Goal: Task Accomplishment & Management: Complete application form

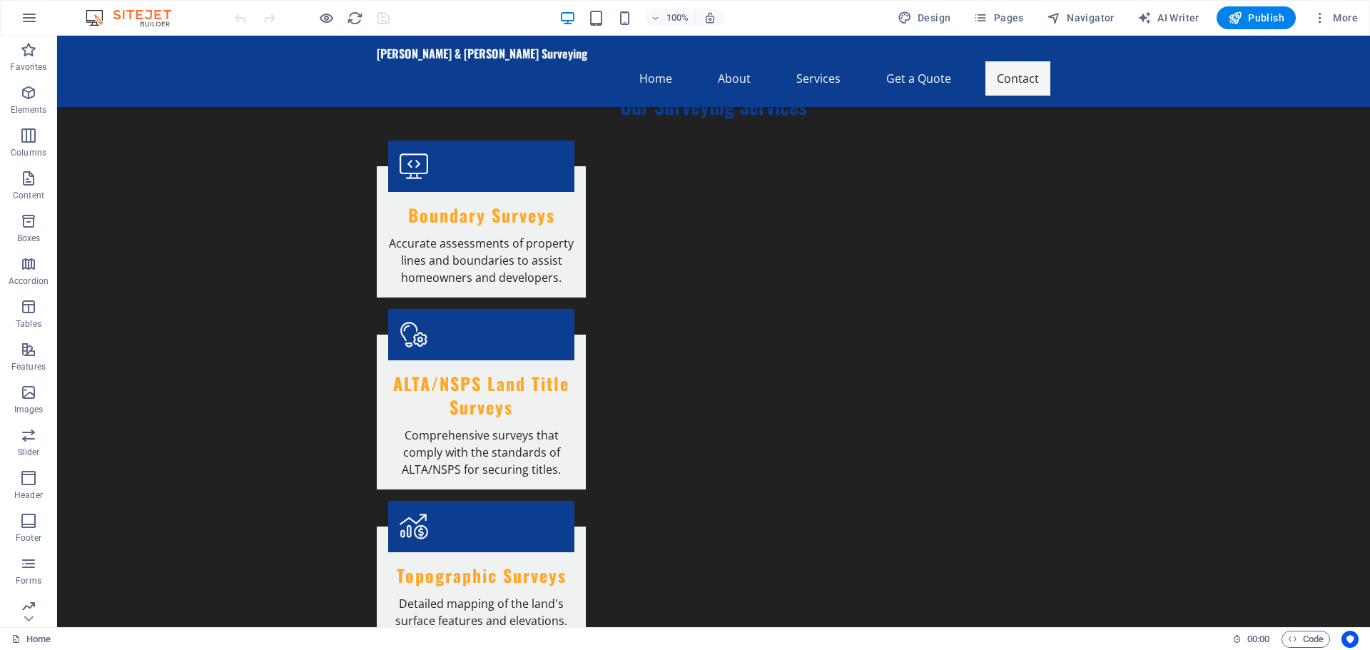
scroll to position [1464, 0]
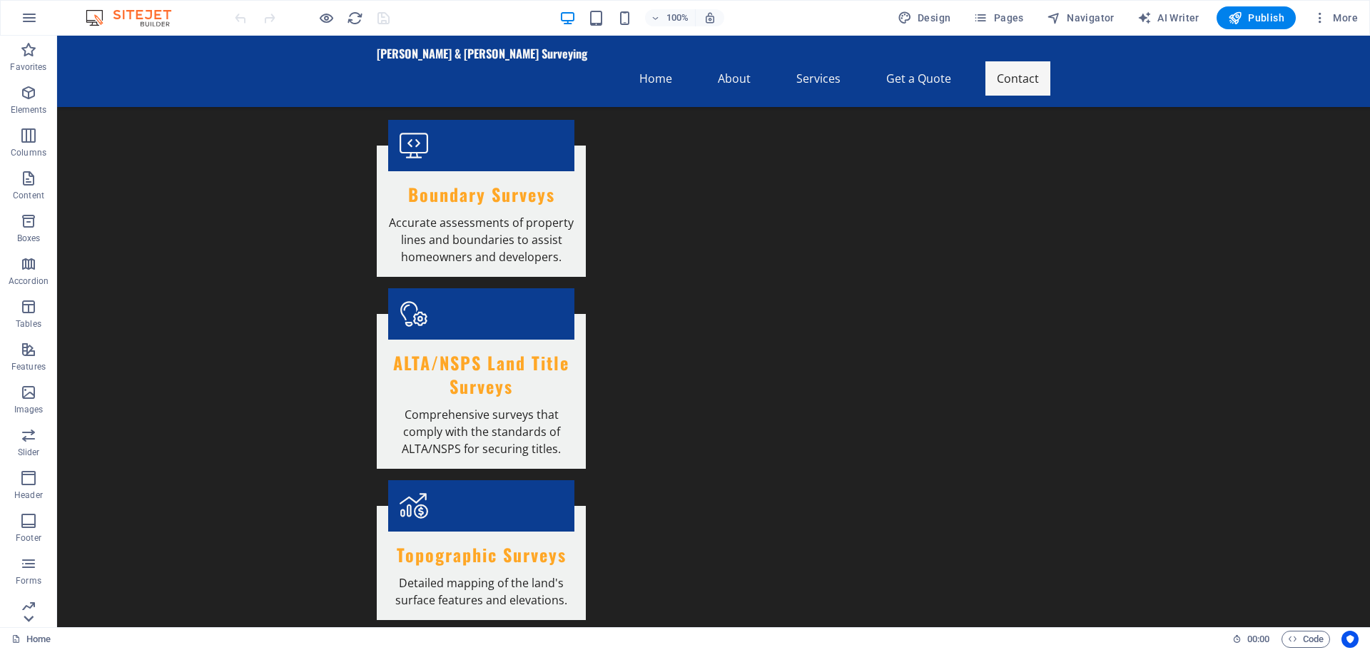
click at [31, 619] on icon at bounding box center [29, 619] width 10 height 6
click at [31, 559] on icon "button" at bounding box center [28, 555] width 17 height 17
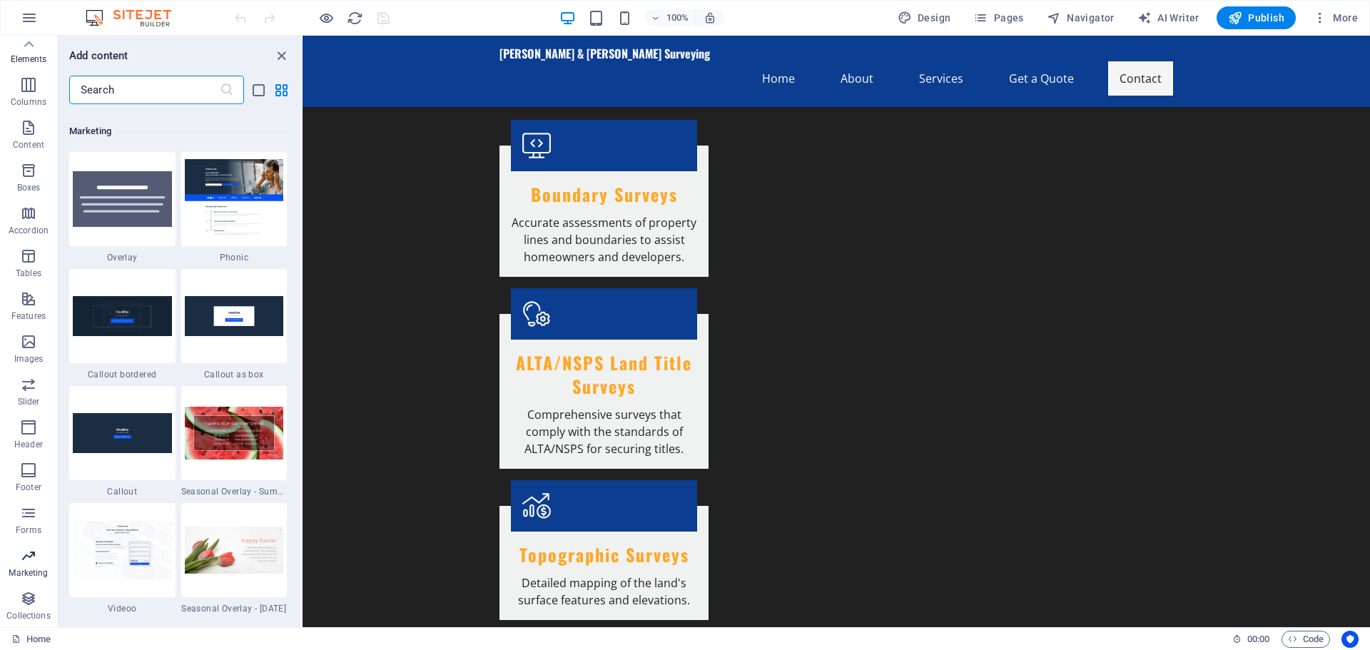
scroll to position [11621, 0]
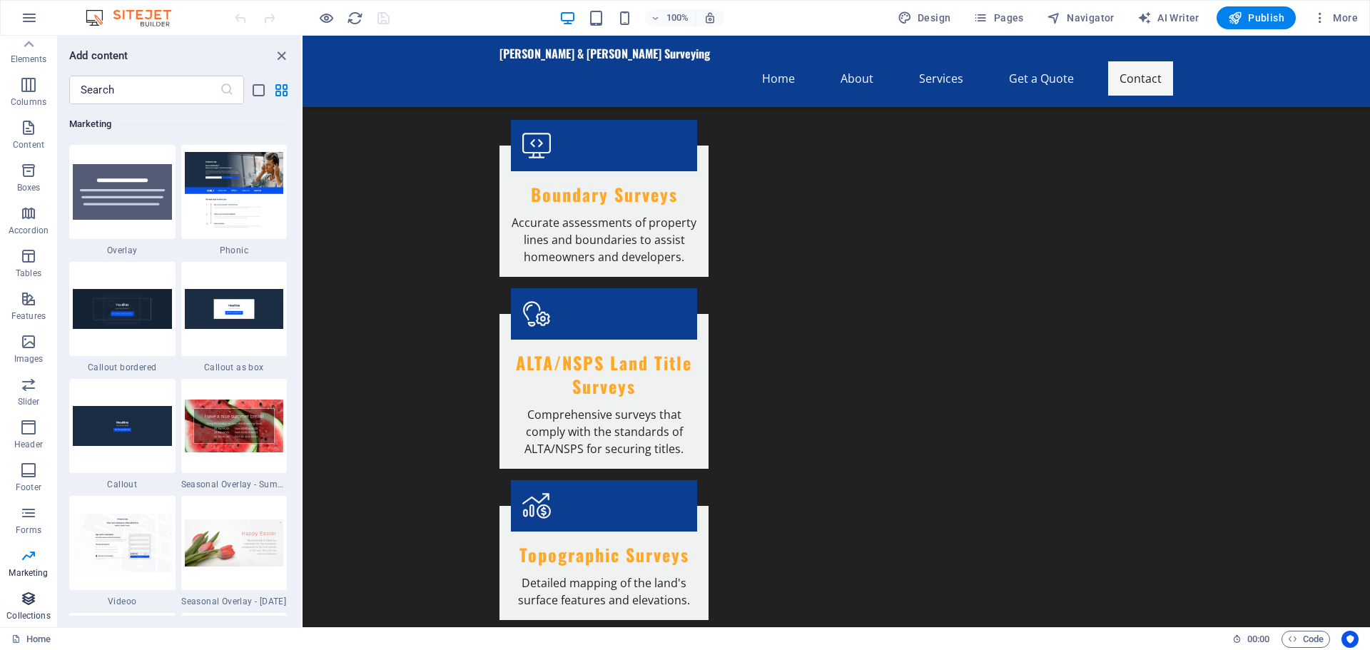
click at [27, 599] on icon "button" at bounding box center [28, 598] width 17 height 17
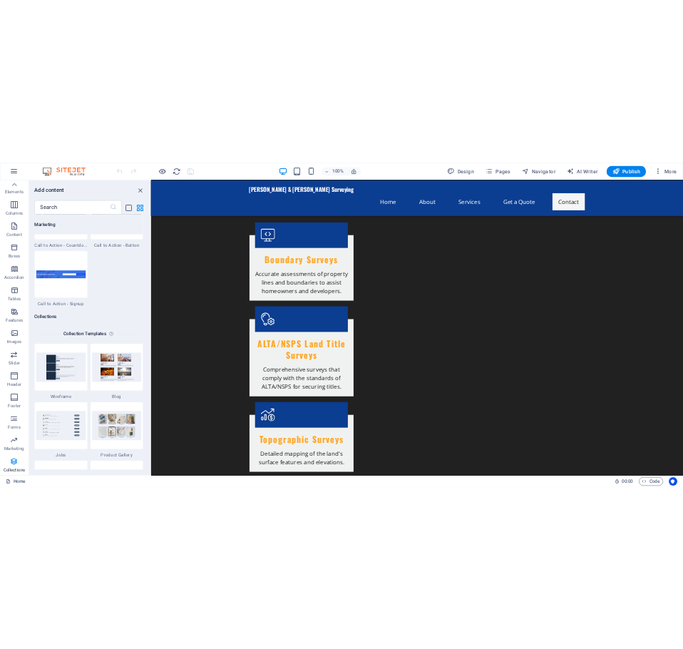
scroll to position [13060, 0]
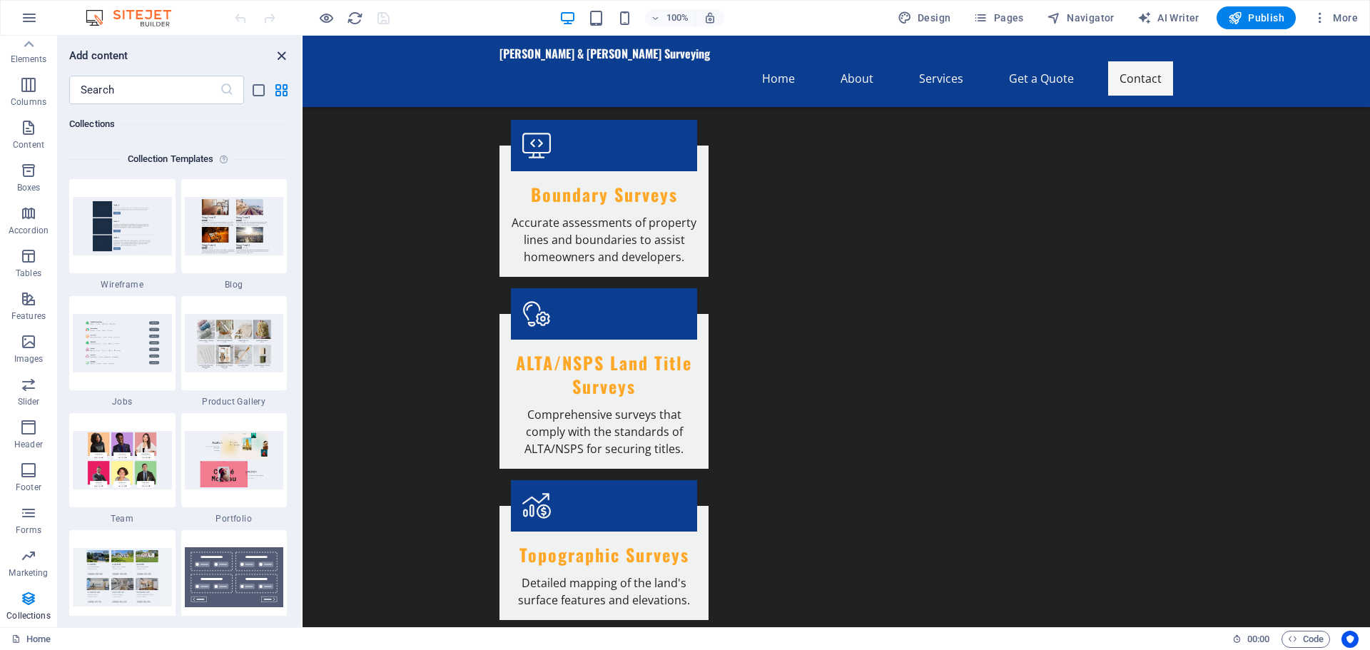
click at [278, 52] on icon "close panel" at bounding box center [281, 56] width 16 height 16
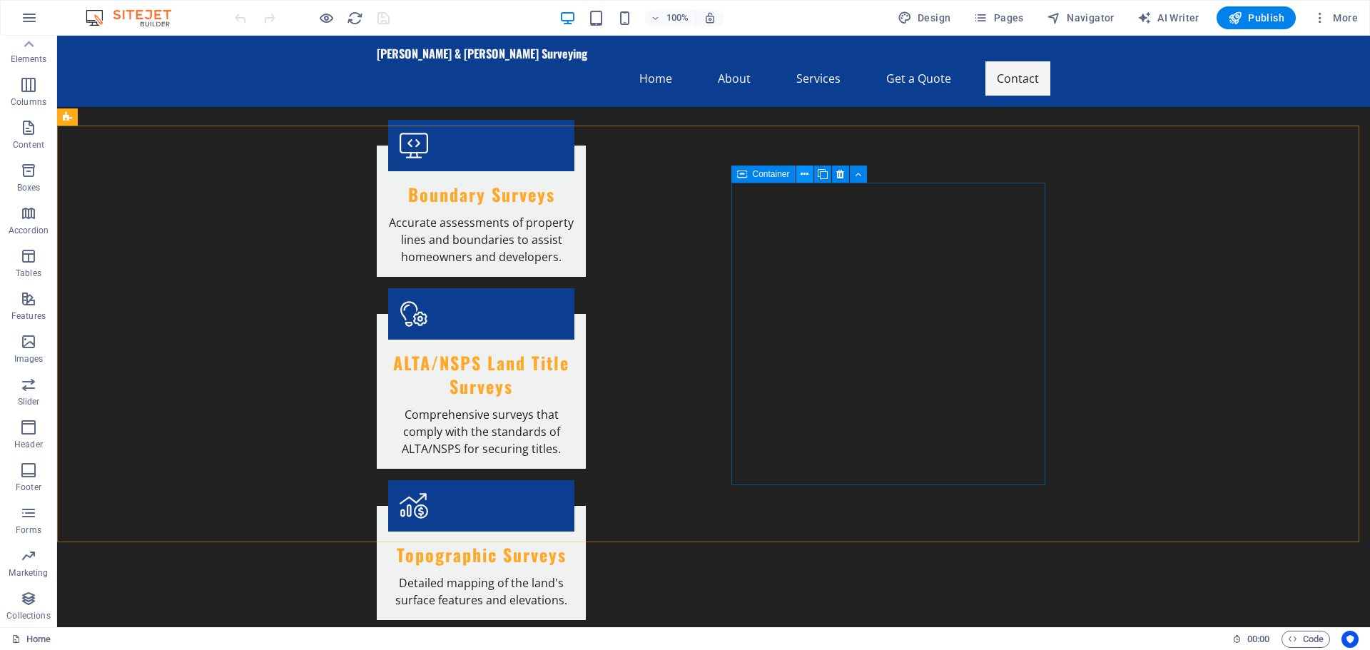
click at [806, 175] on icon at bounding box center [804, 174] width 8 height 15
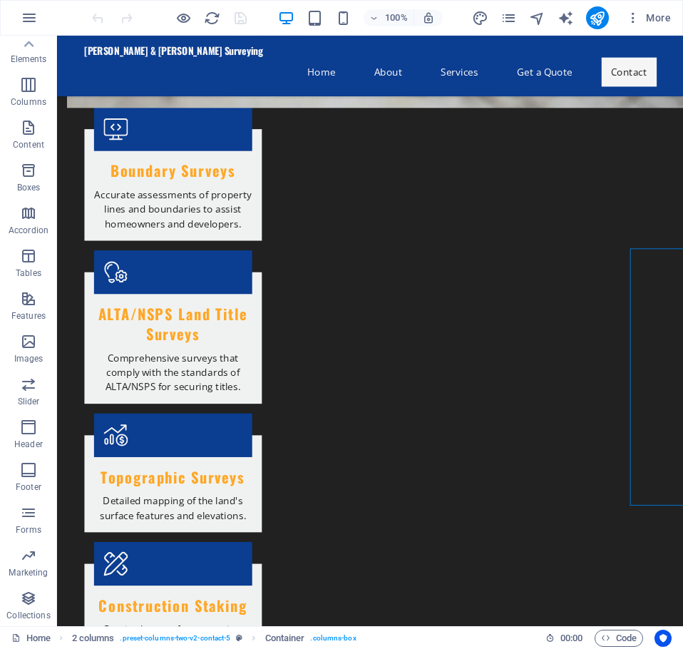
scroll to position [1360, 0]
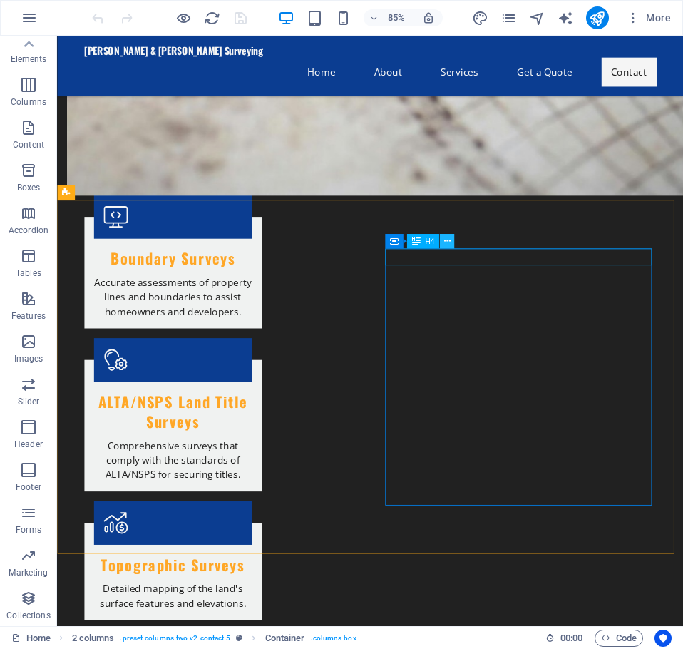
click at [449, 241] on icon at bounding box center [447, 241] width 6 height 13
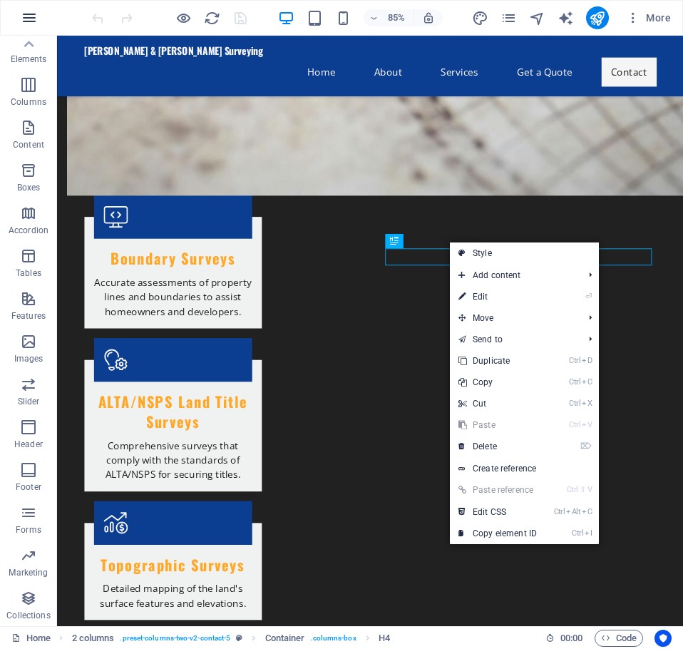
click at [31, 16] on icon "button" at bounding box center [29, 17] width 17 height 17
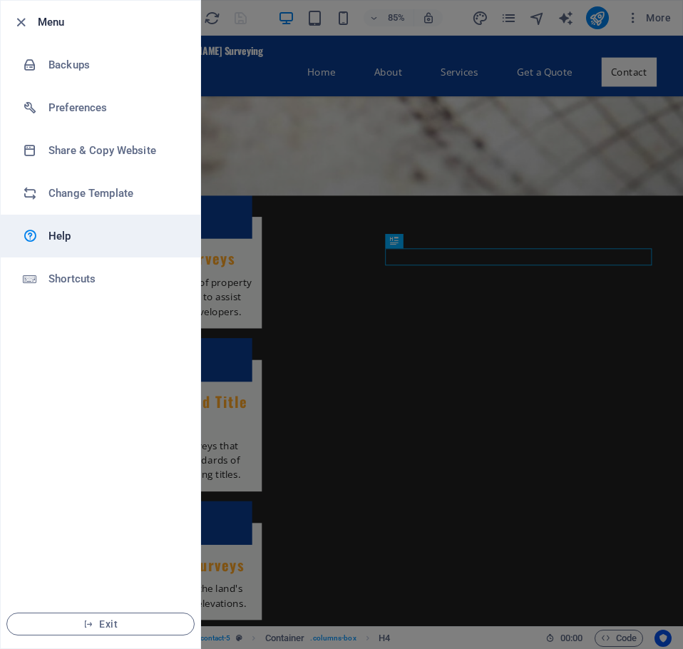
click at [83, 233] on h6 "Help" at bounding box center [115, 236] width 132 height 17
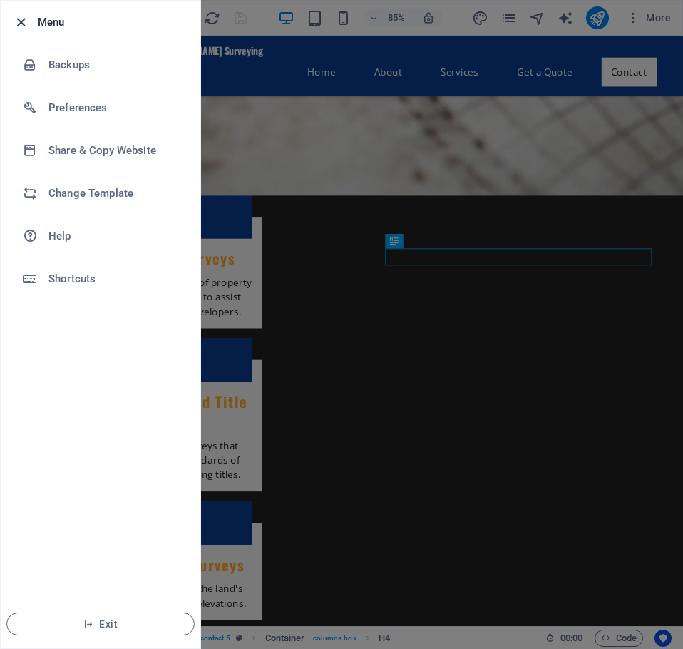
click at [21, 20] on icon "button" at bounding box center [21, 22] width 16 height 16
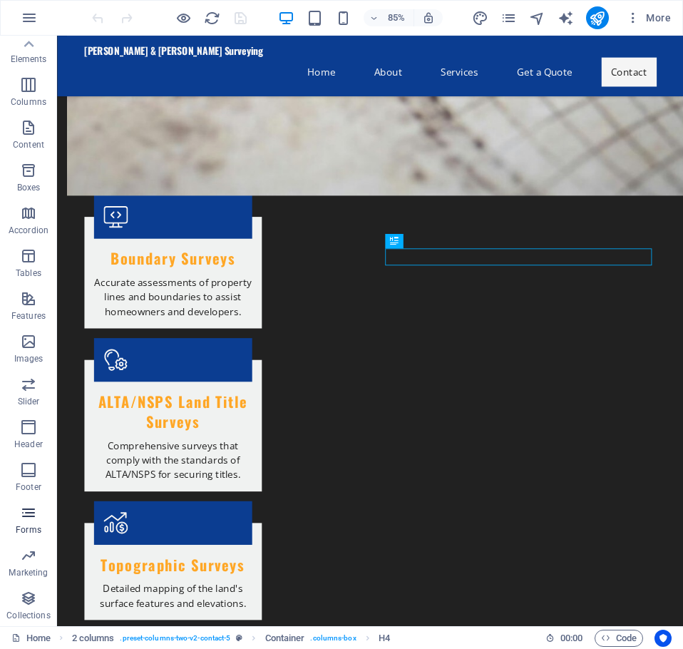
click at [29, 511] on icon "button" at bounding box center [28, 512] width 17 height 17
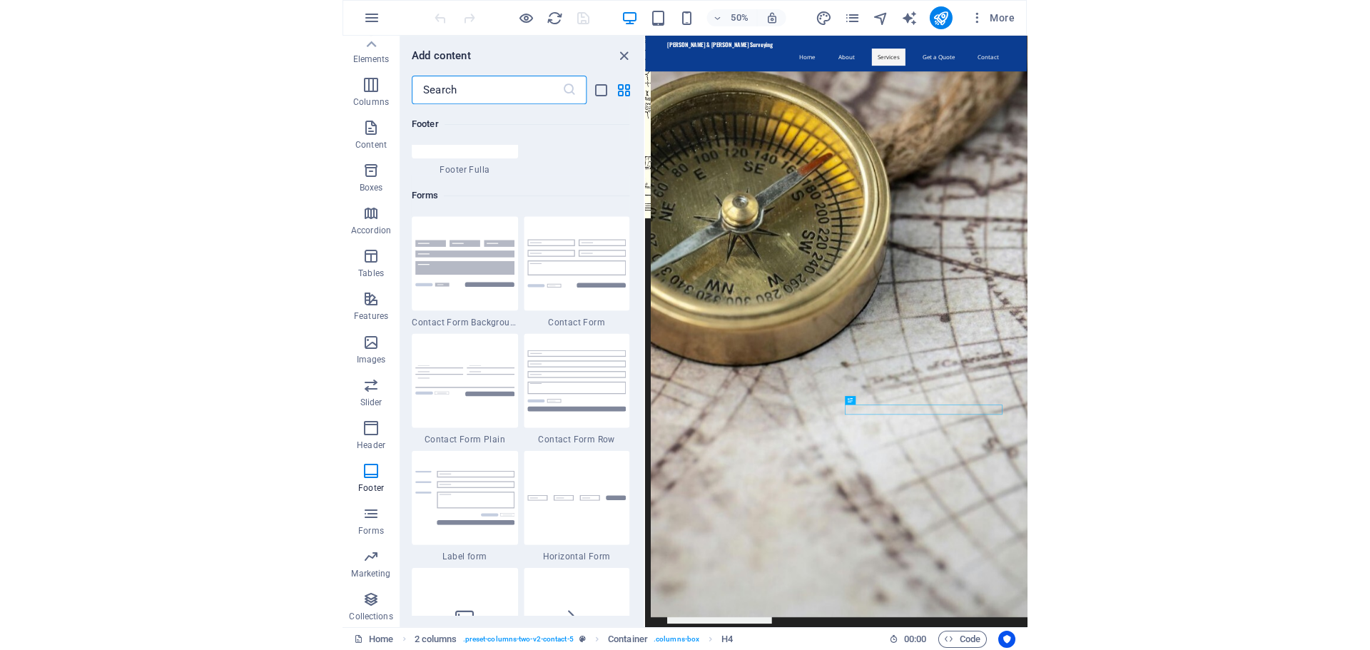
scroll to position [10416, 0]
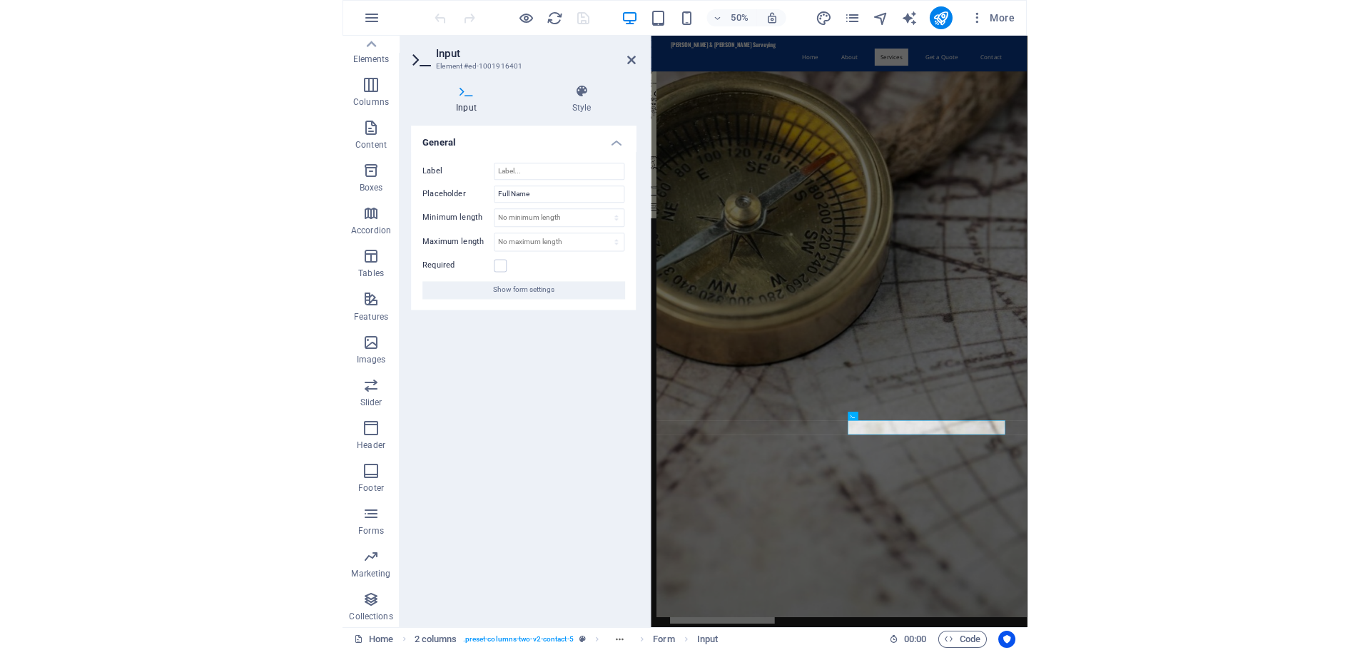
scroll to position [1464, 0]
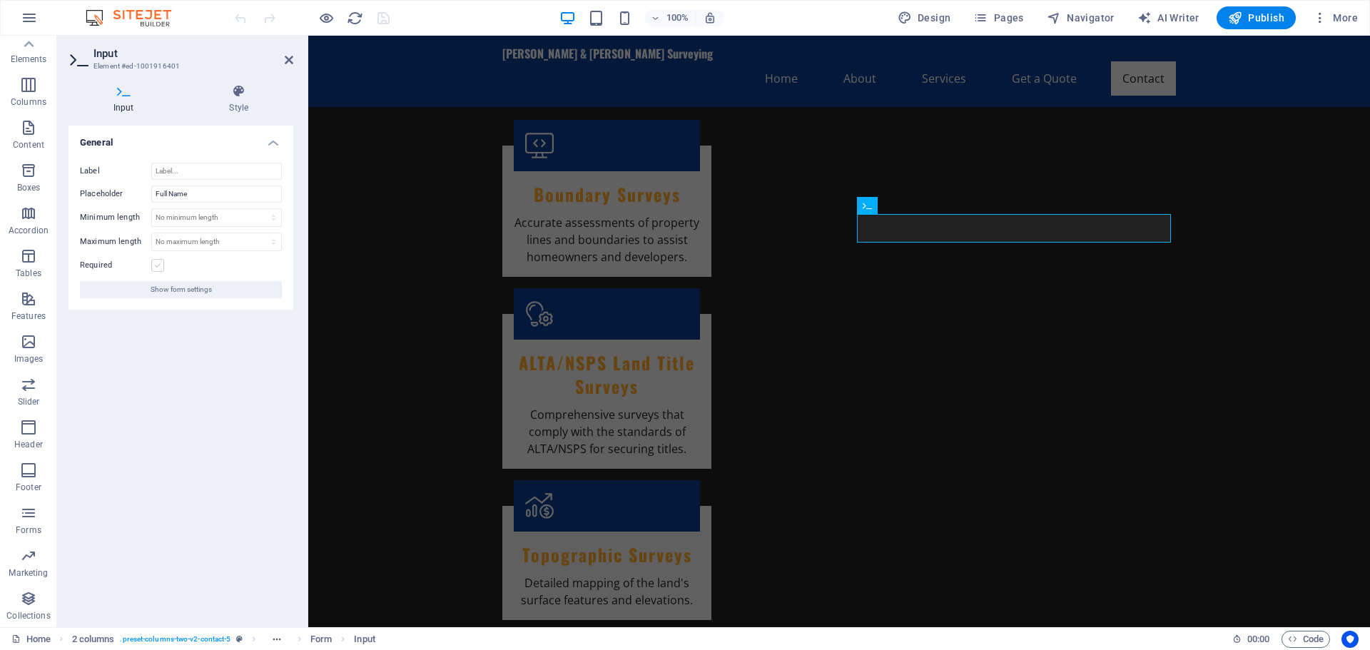
click at [157, 266] on label at bounding box center [157, 265] width 13 height 13
click at [0, 0] on input "Required" at bounding box center [0, 0] width 0 height 0
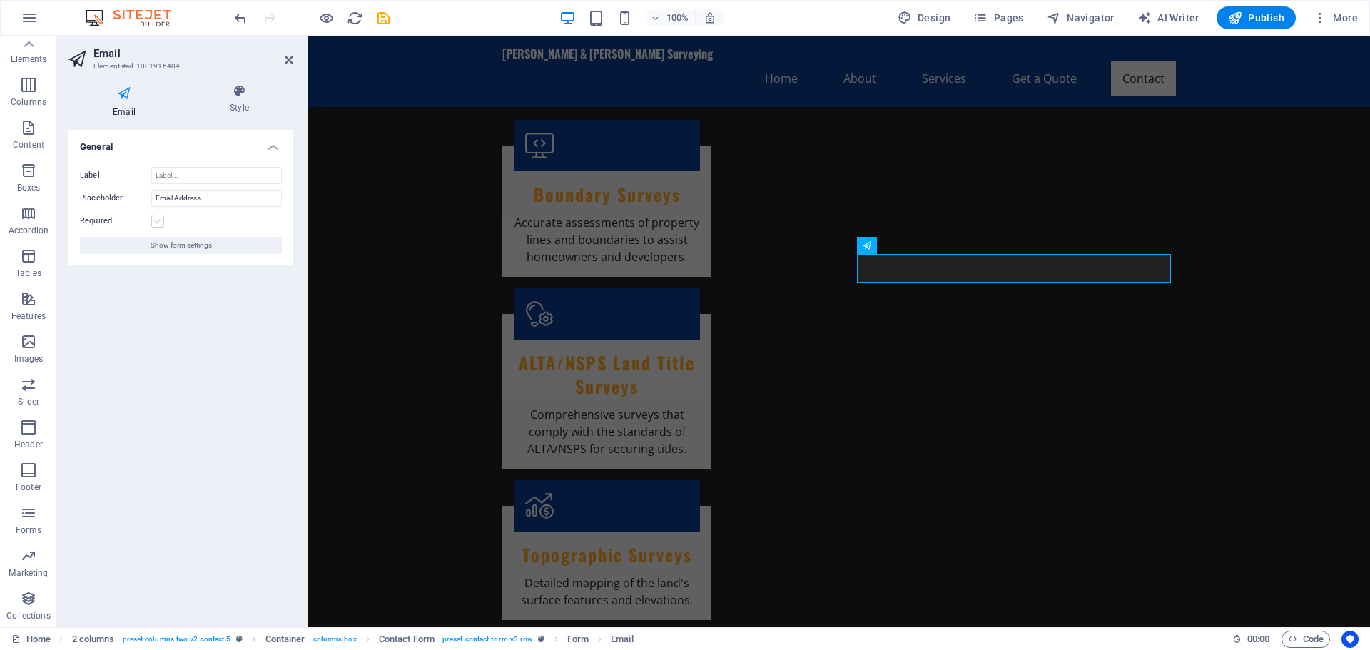
click at [156, 220] on label at bounding box center [157, 221] width 13 height 13
click at [0, 0] on input "Required" at bounding box center [0, 0] width 0 height 0
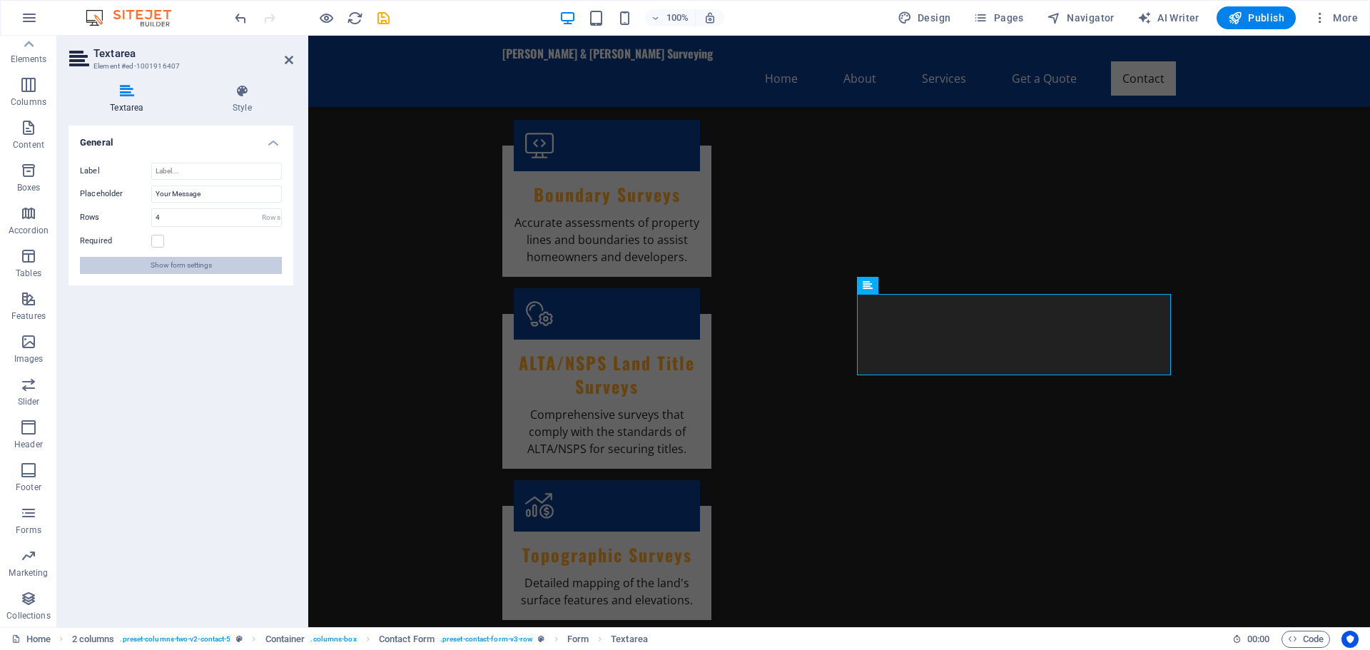
click at [197, 267] on span "Show form settings" at bounding box center [181, 265] width 61 height 17
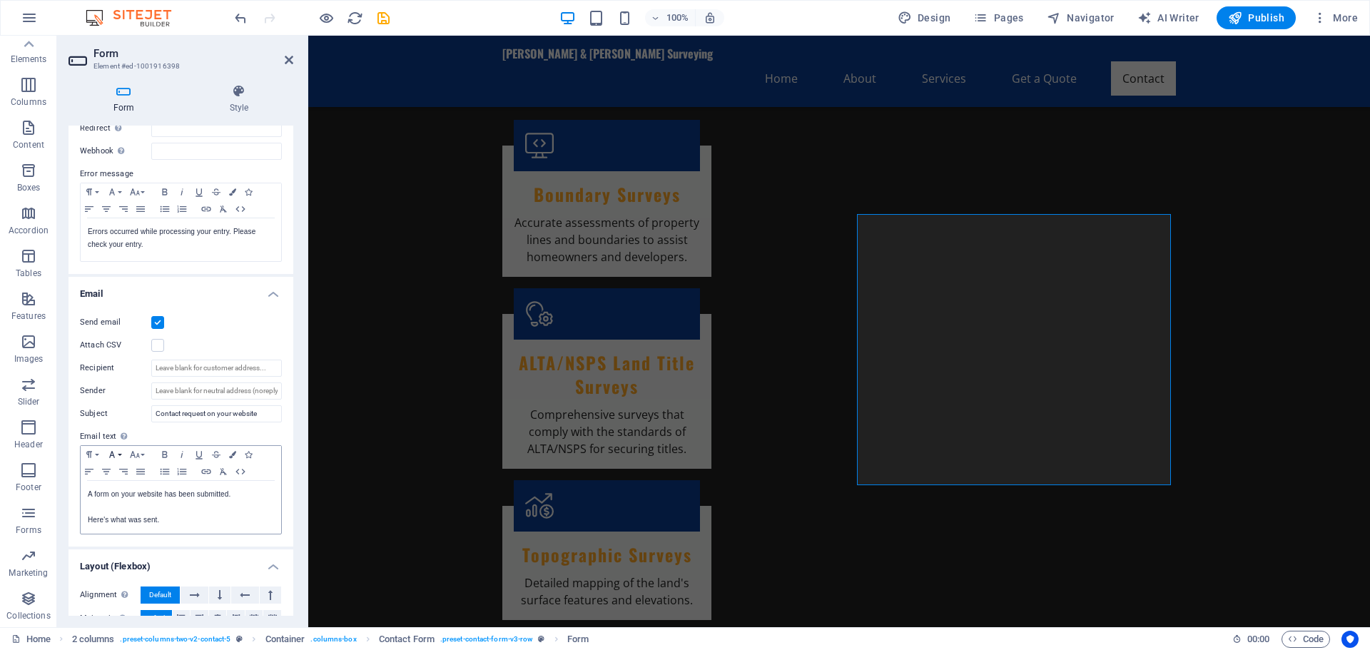
scroll to position [285, 0]
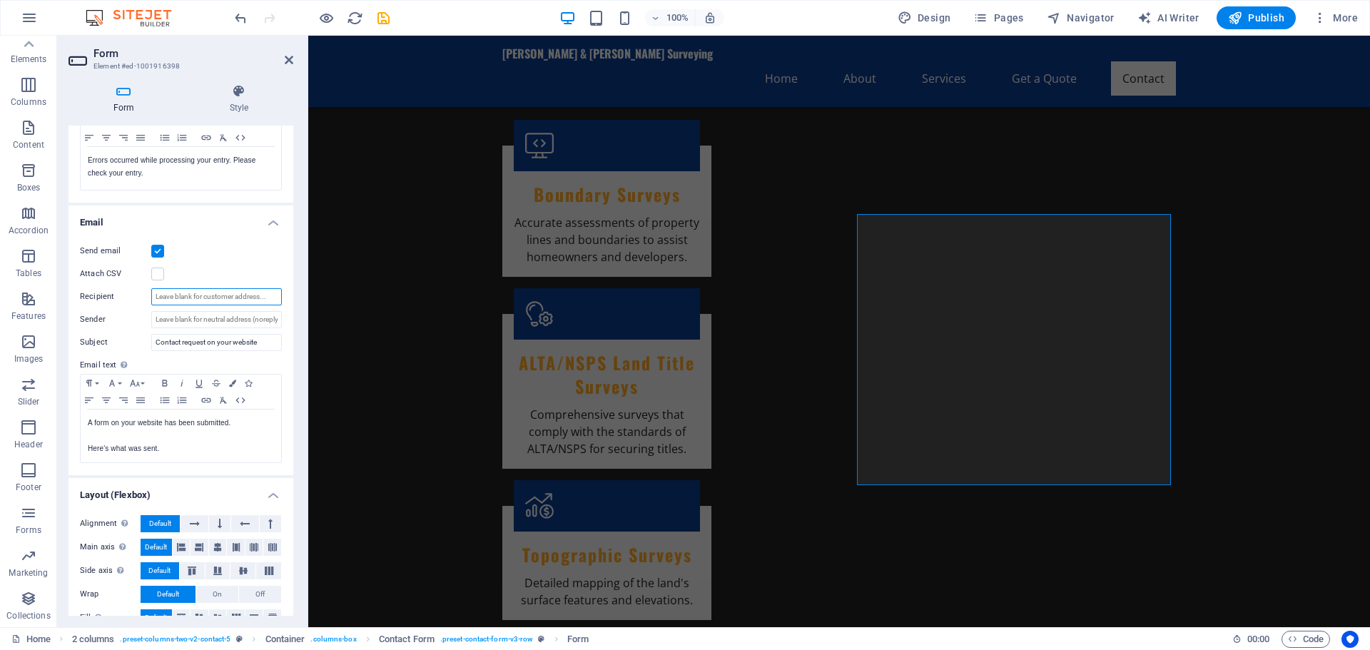
click at [169, 295] on input "Recipient" at bounding box center [216, 296] width 131 height 17
click at [195, 316] on input "Sender" at bounding box center [216, 319] width 131 height 17
click at [204, 318] on input "Sender" at bounding box center [216, 319] width 131 height 17
click at [200, 295] on input "Recipient" at bounding box center [216, 296] width 131 height 17
type input "[EMAIL_ADDRESS][DOMAIN_NAME]"
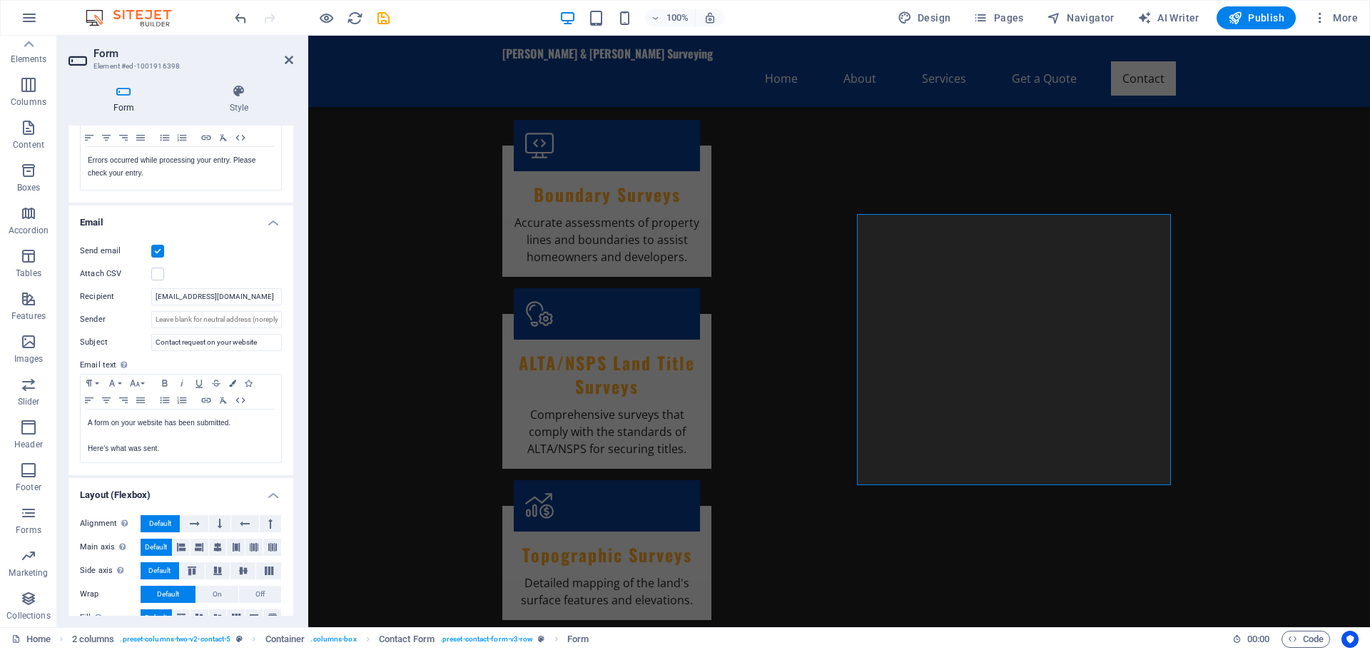
click at [66, 416] on div "Form Style General Title Define a name for the form. General form Messages Succ…" at bounding box center [181, 350] width 248 height 554
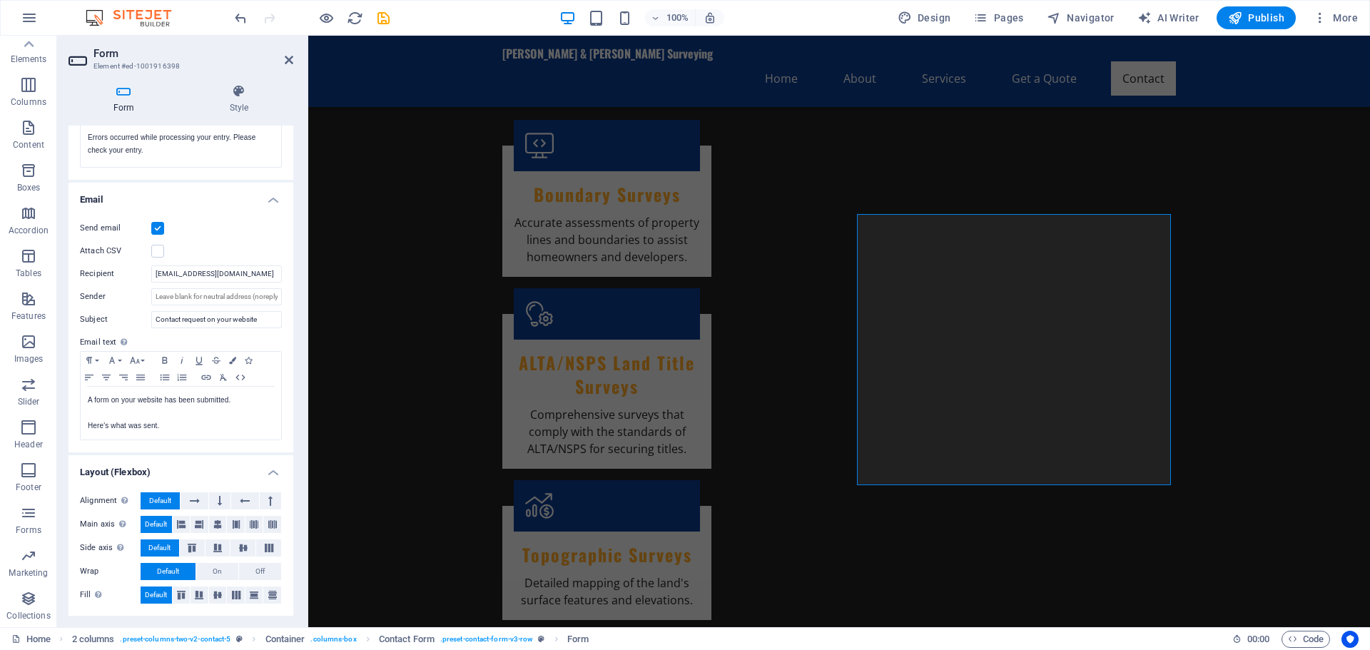
scroll to position [0, 0]
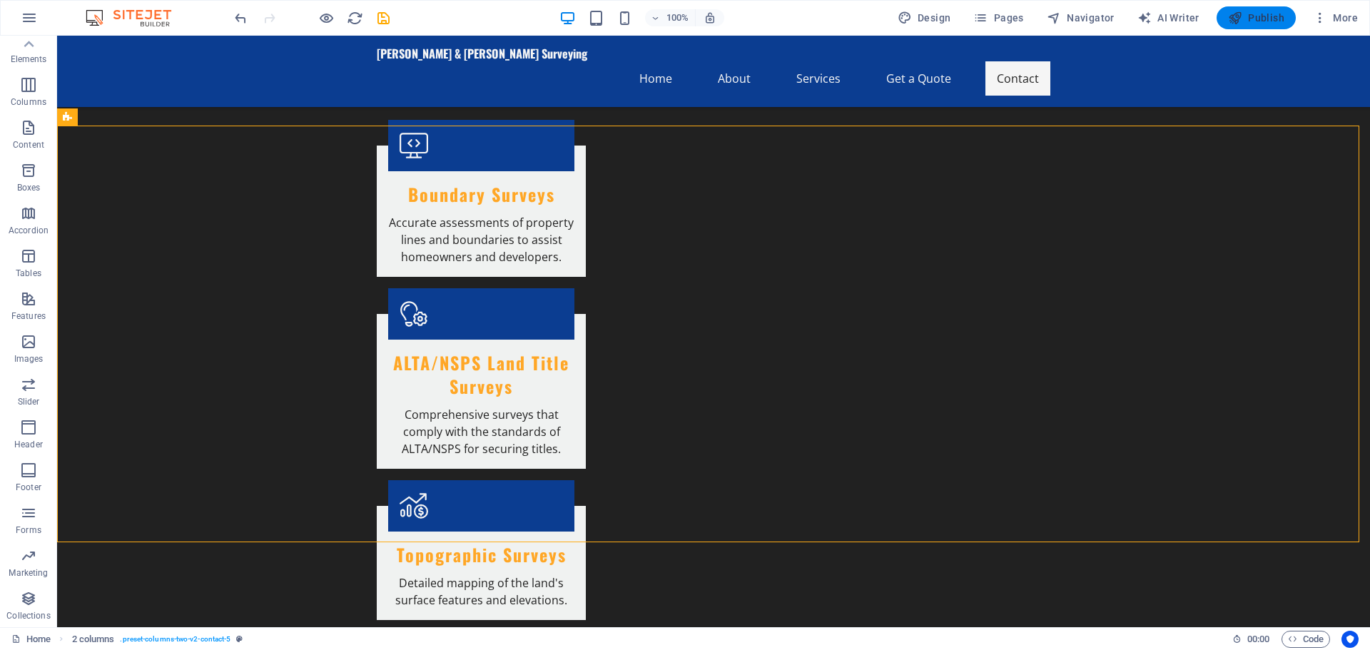
click at [1253, 19] on span "Publish" at bounding box center [1256, 18] width 56 height 14
checkbox input "false"
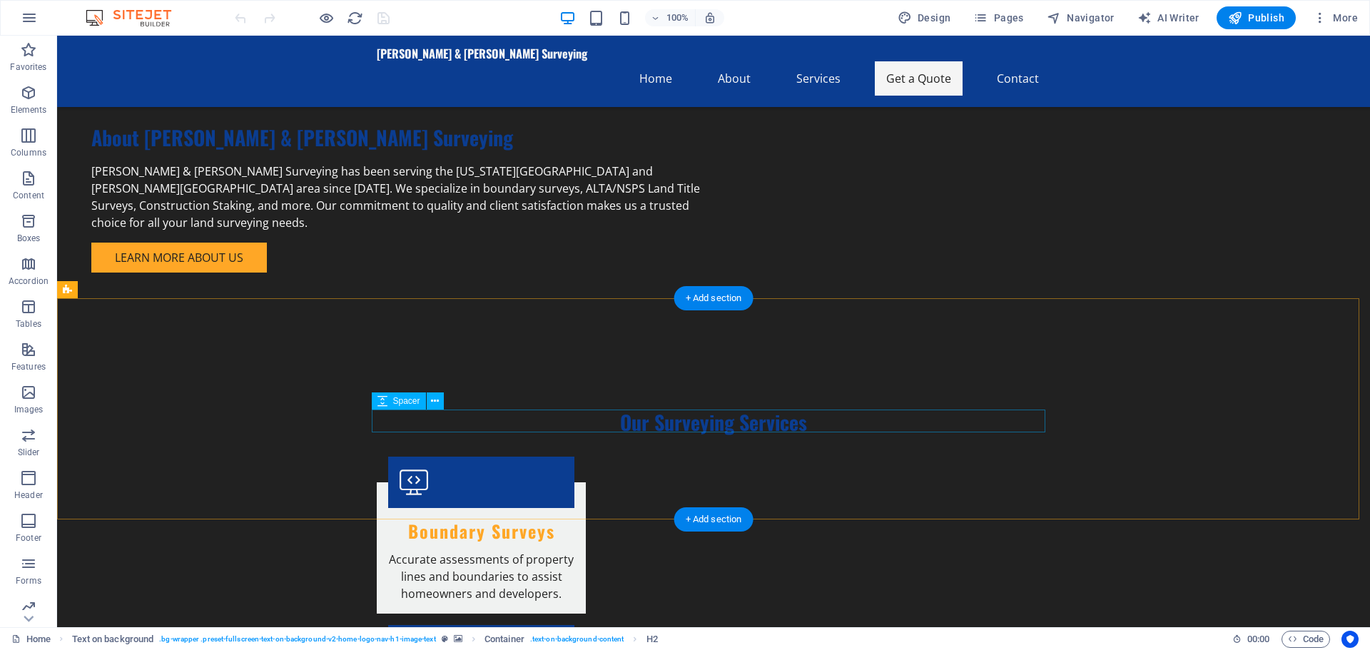
scroll to position [1464, 0]
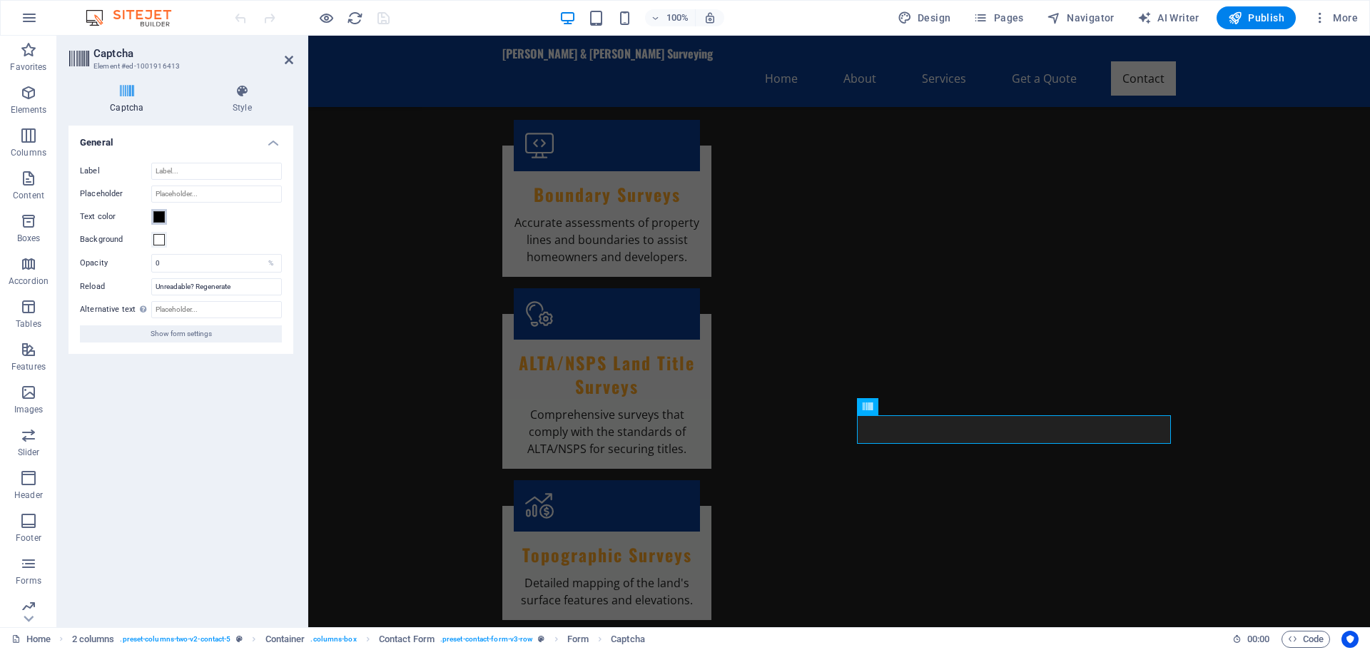
click at [156, 220] on span at bounding box center [158, 216] width 11 height 11
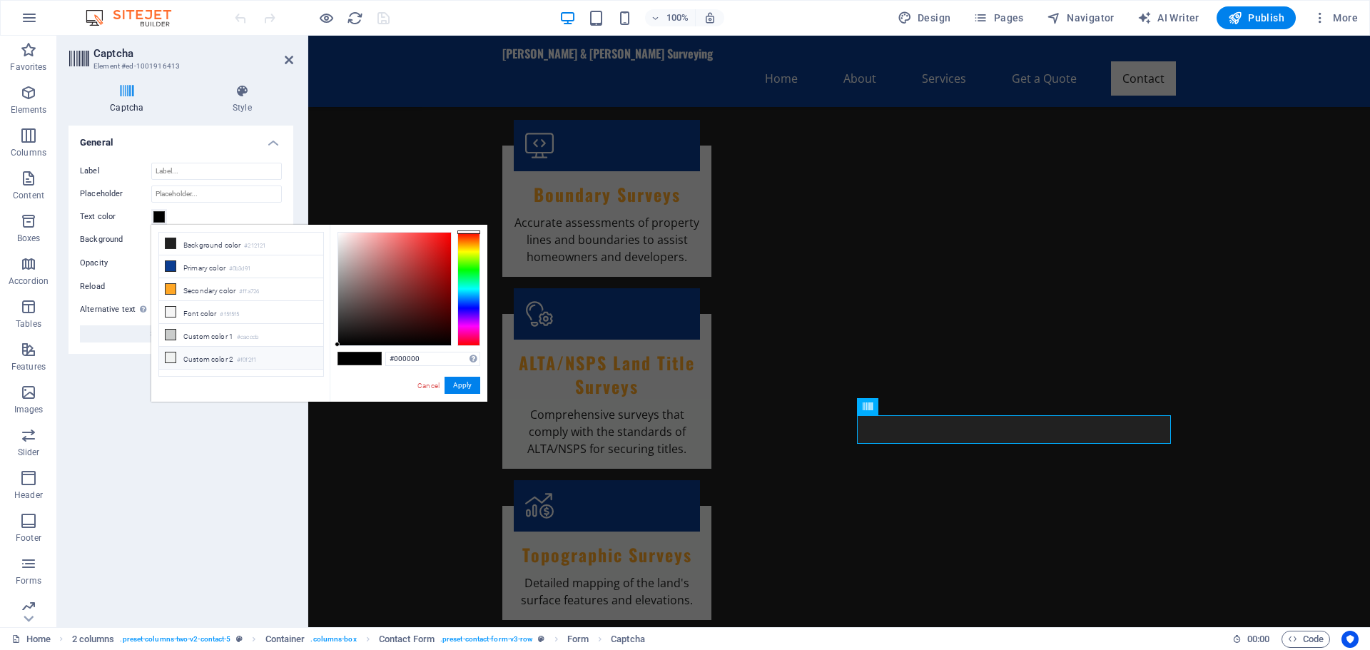
click at [170, 357] on icon at bounding box center [171, 357] width 10 height 10
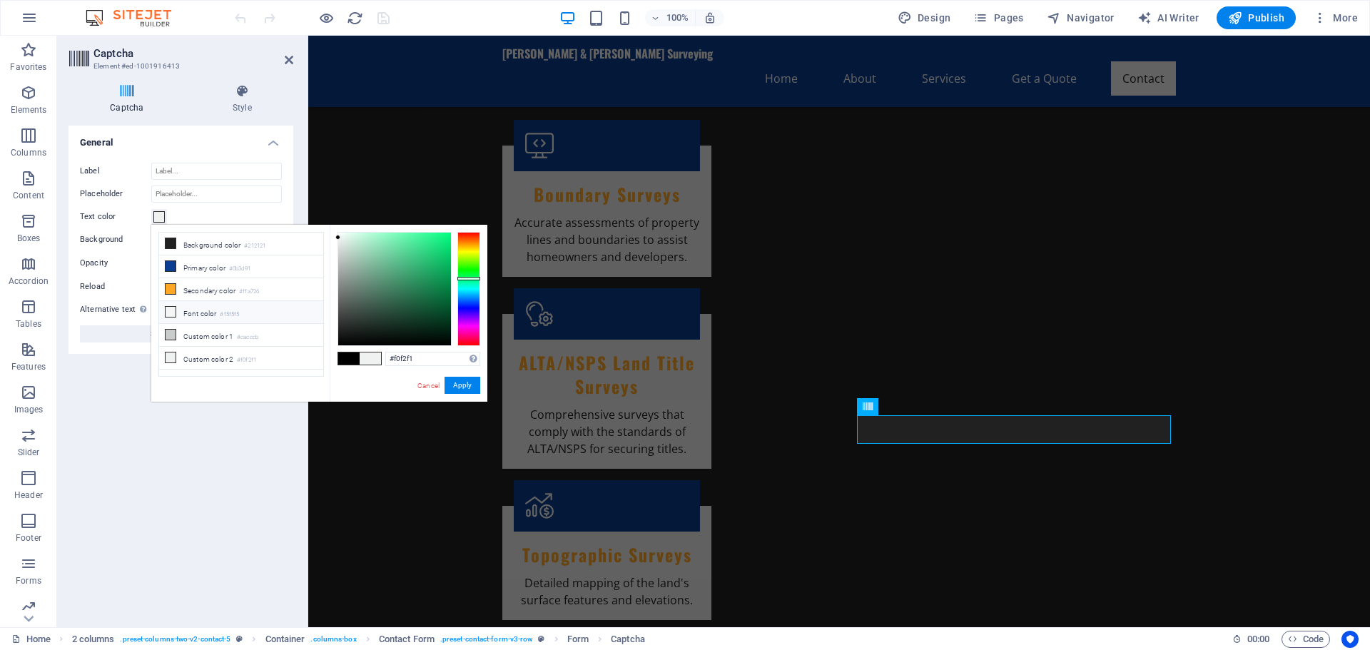
click at [170, 309] on icon at bounding box center [171, 312] width 10 height 10
type input "#f5f5f5"
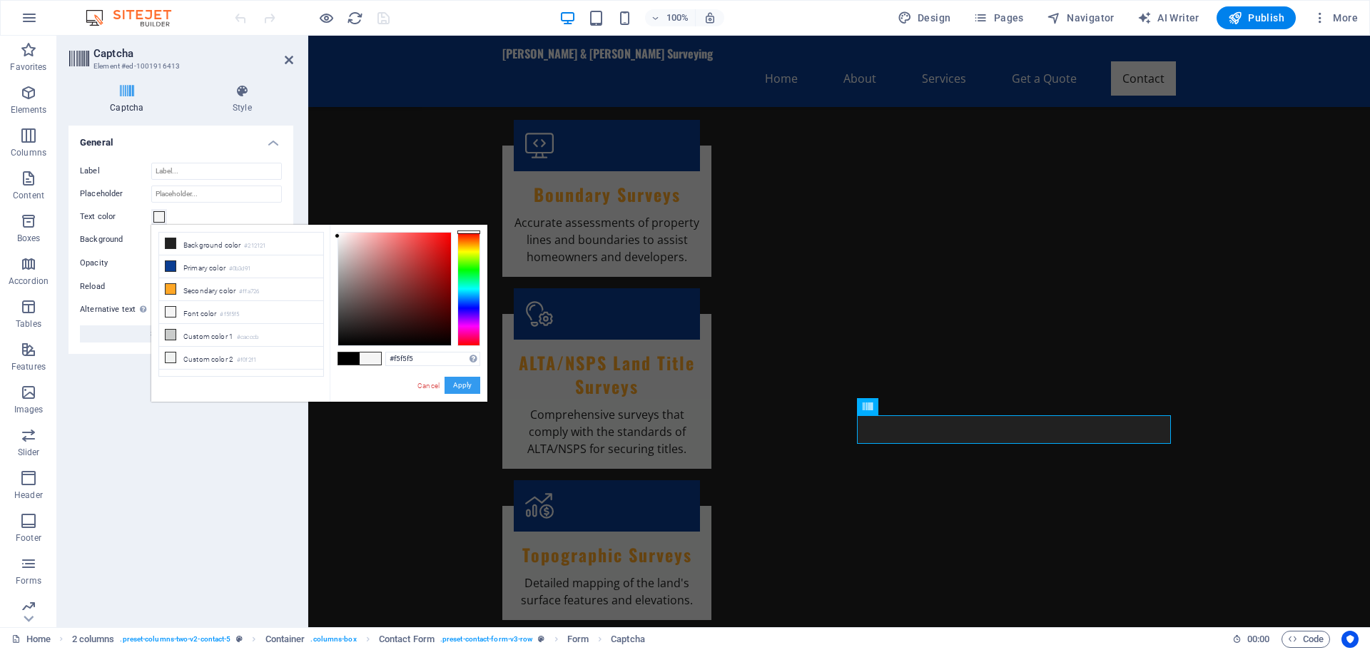
click at [465, 382] on button "Apply" at bounding box center [462, 385] width 36 height 17
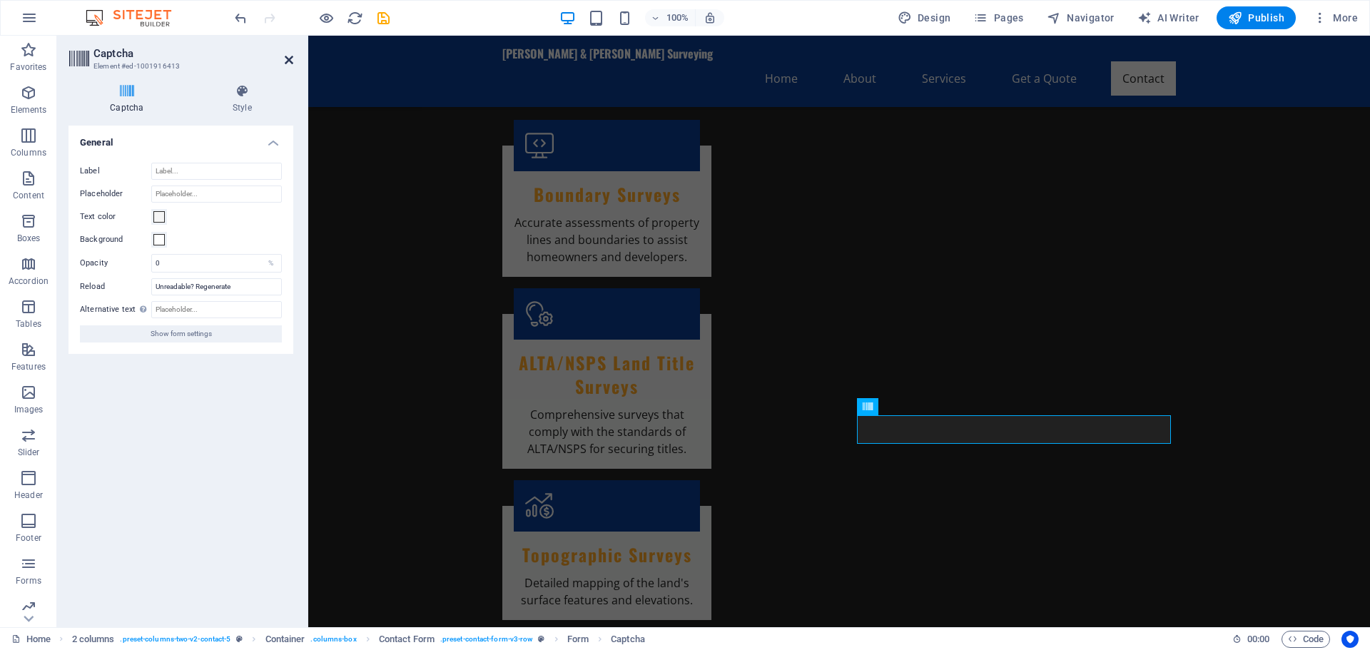
click at [290, 58] on icon at bounding box center [289, 59] width 9 height 11
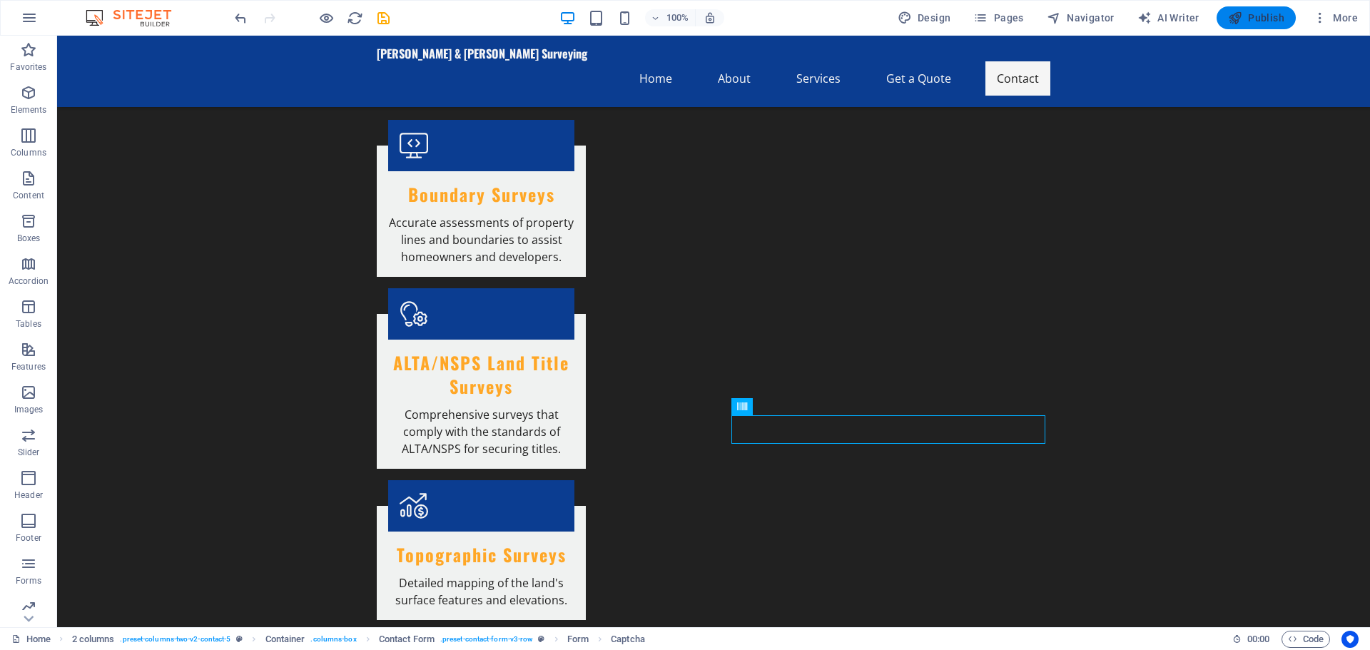
click at [1250, 15] on span "Publish" at bounding box center [1256, 18] width 56 height 14
checkbox input "false"
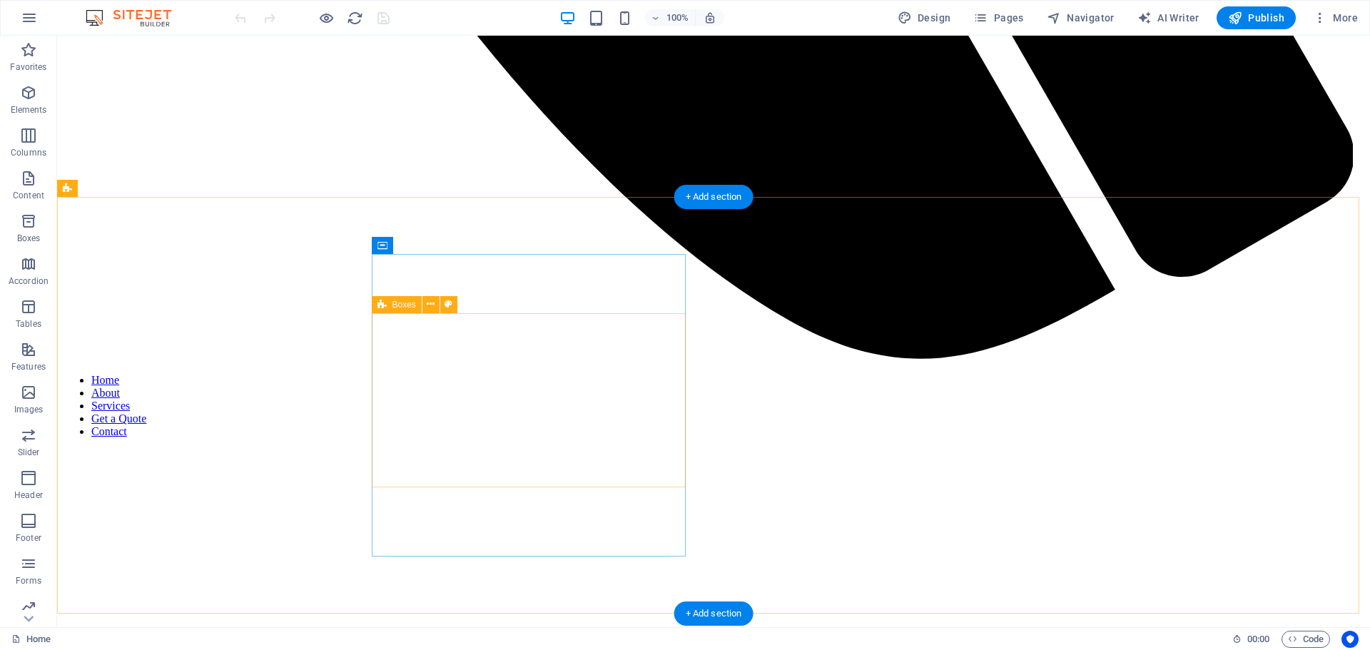
scroll to position [1321, 0]
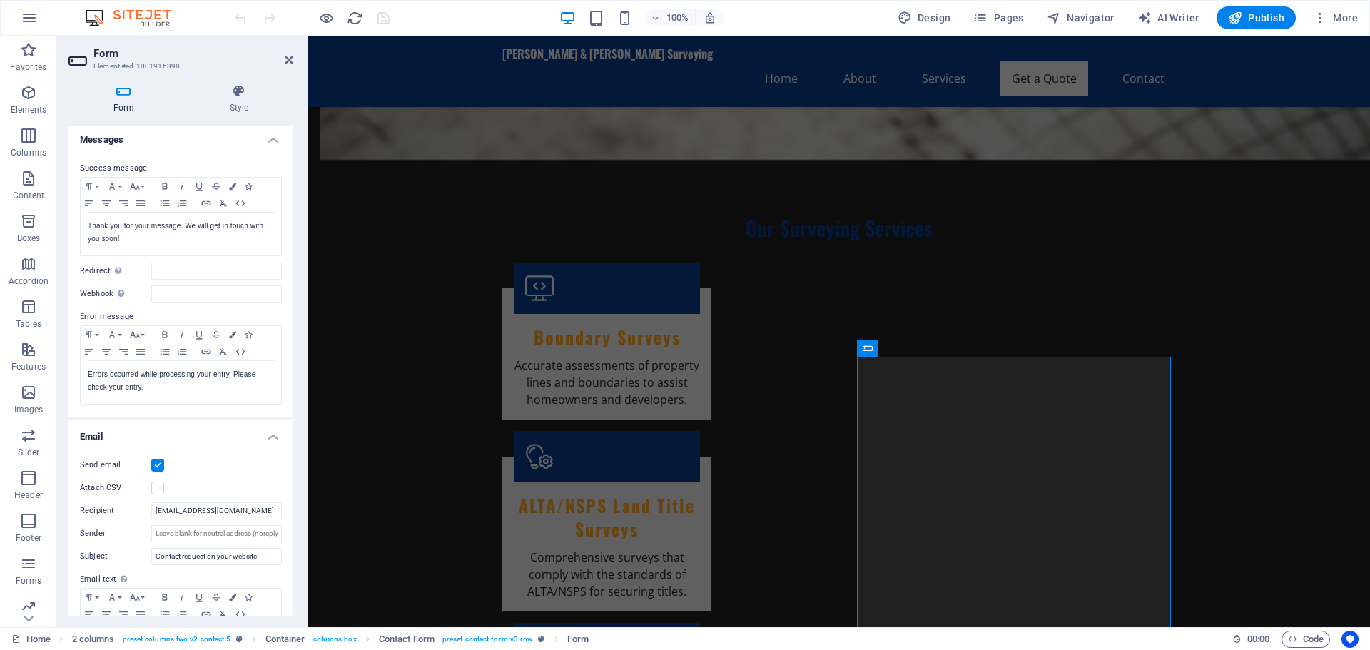
scroll to position [143, 0]
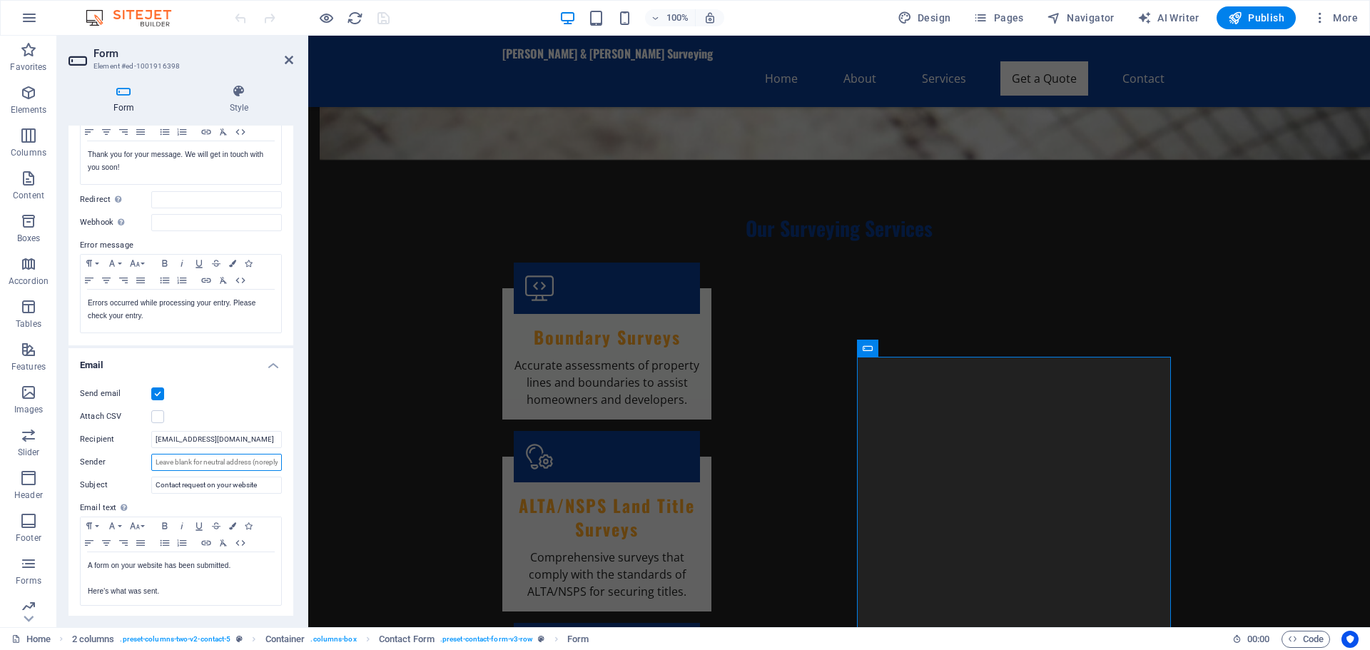
click at [176, 461] on input "Sender" at bounding box center [216, 462] width 131 height 17
type input "[EMAIL_ADDRESS][DOMAIN_NAME]"
drag, startPoint x: 238, startPoint y: 440, endPoint x: 123, endPoint y: 427, distance: 114.9
click at [123, 427] on div "Send email Attach CSV Recipient info@pwsurveying.com Sender info@pwsurveying.co…" at bounding box center [180, 496] width 225 height 244
click at [229, 408] on div "Attach CSV" at bounding box center [181, 416] width 202 height 17
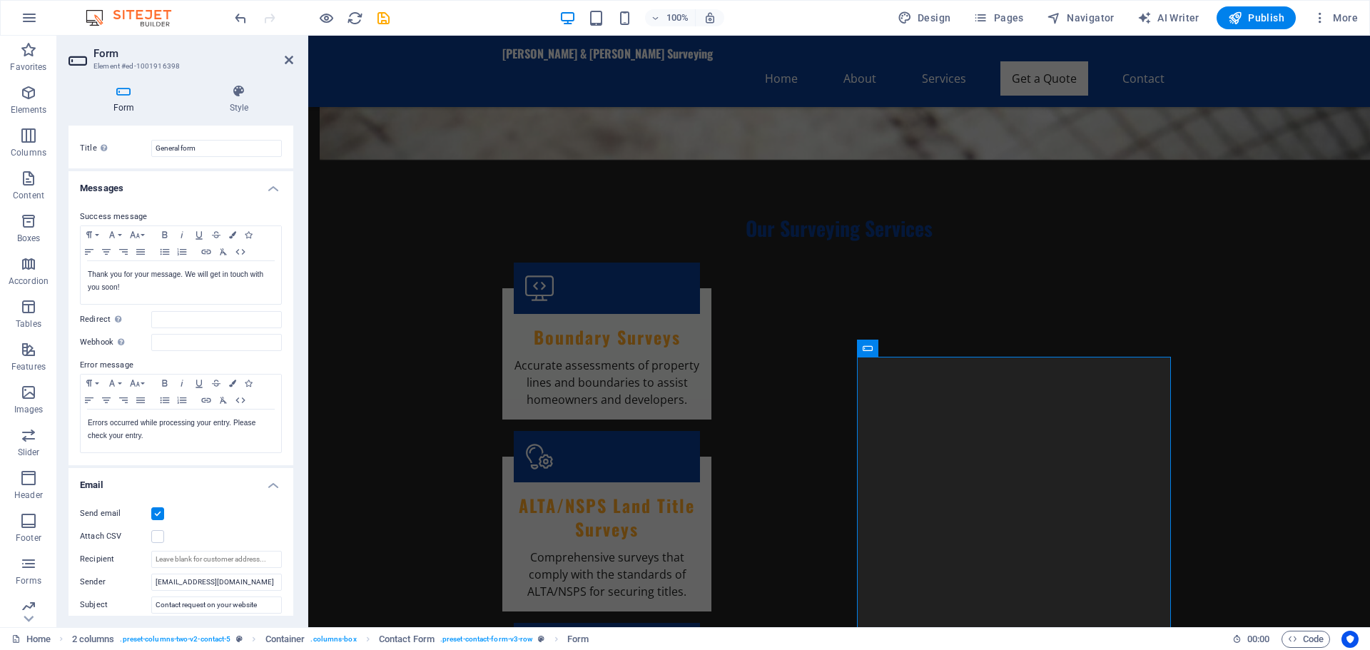
scroll to position [0, 0]
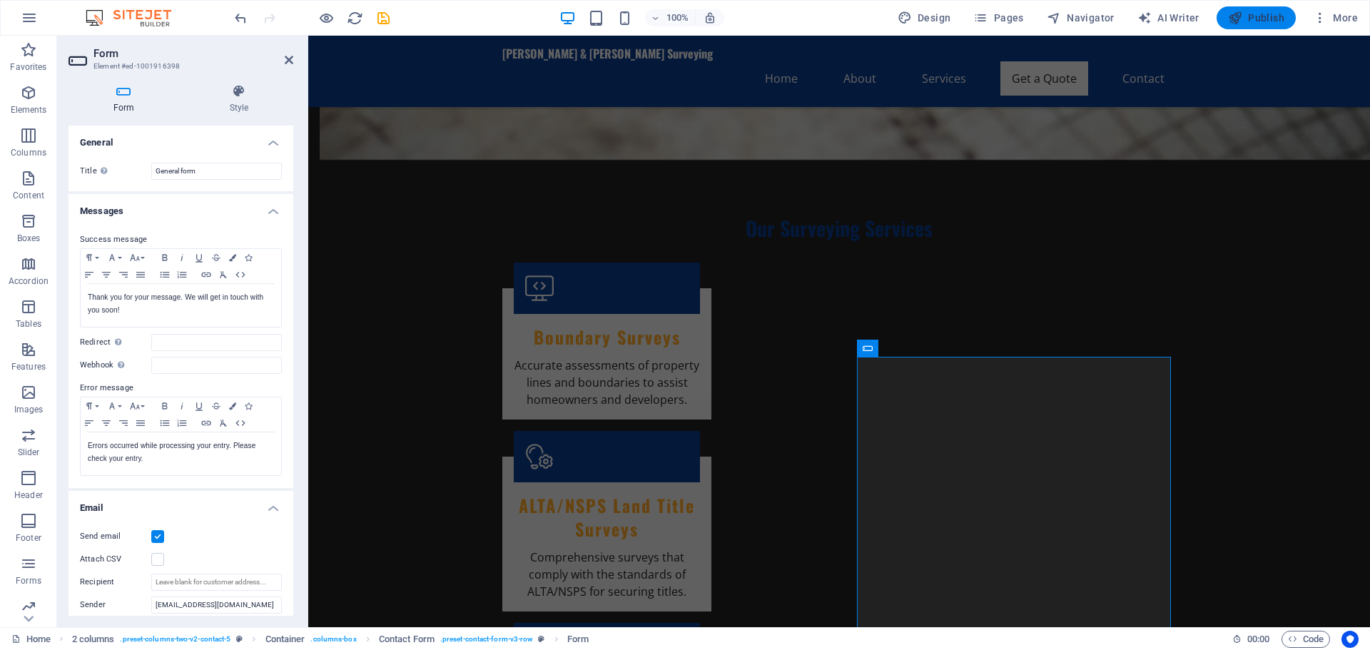
click at [1275, 17] on span "Publish" at bounding box center [1256, 18] width 56 height 14
checkbox input "false"
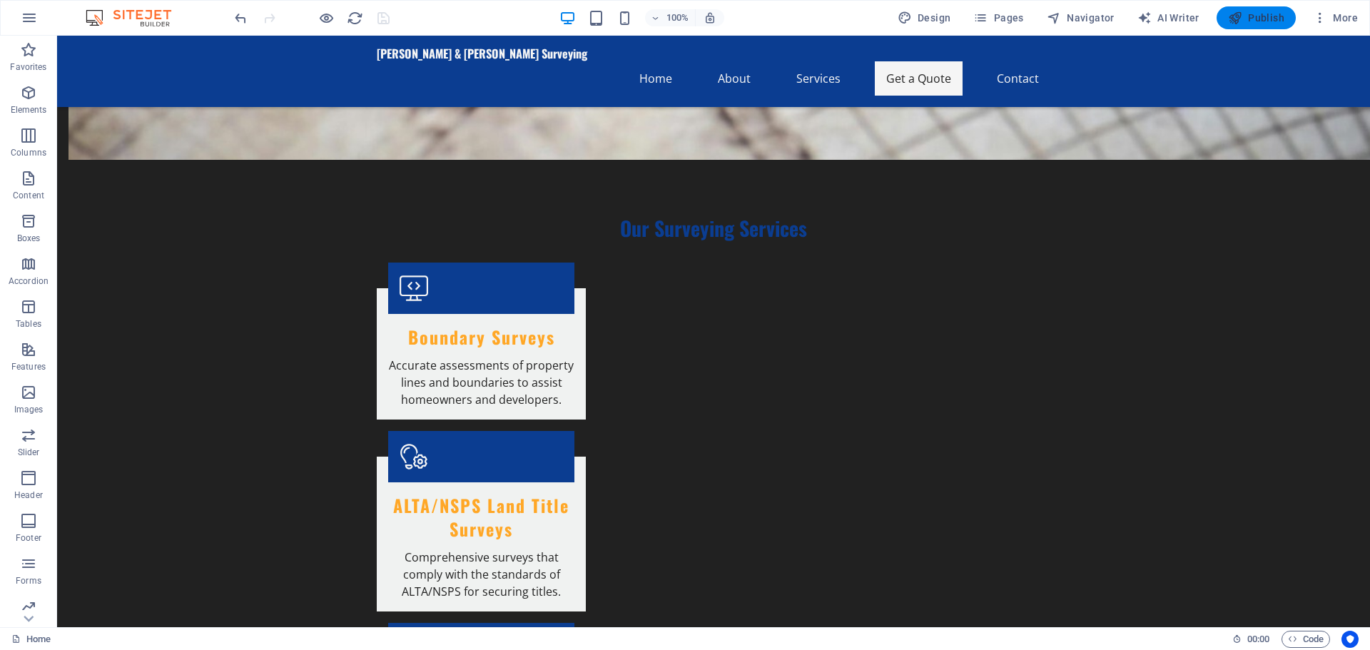
click at [1246, 16] on span "Publish" at bounding box center [1256, 18] width 56 height 14
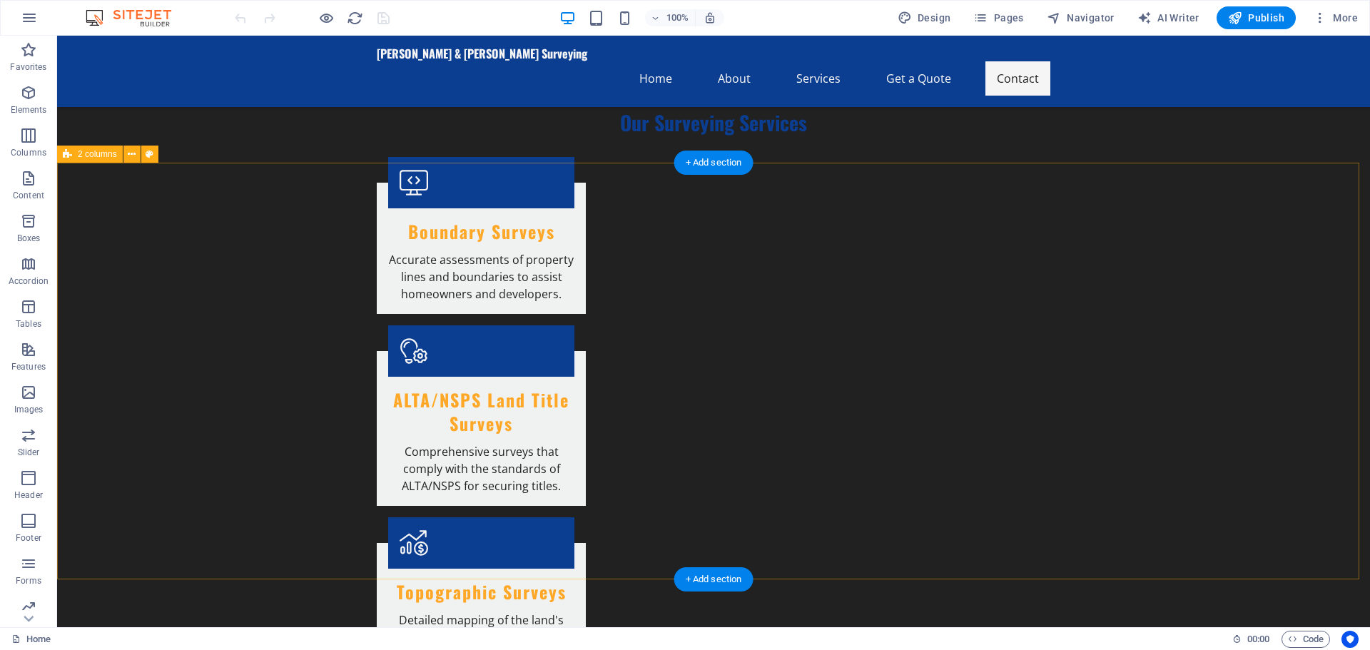
scroll to position [1464, 0]
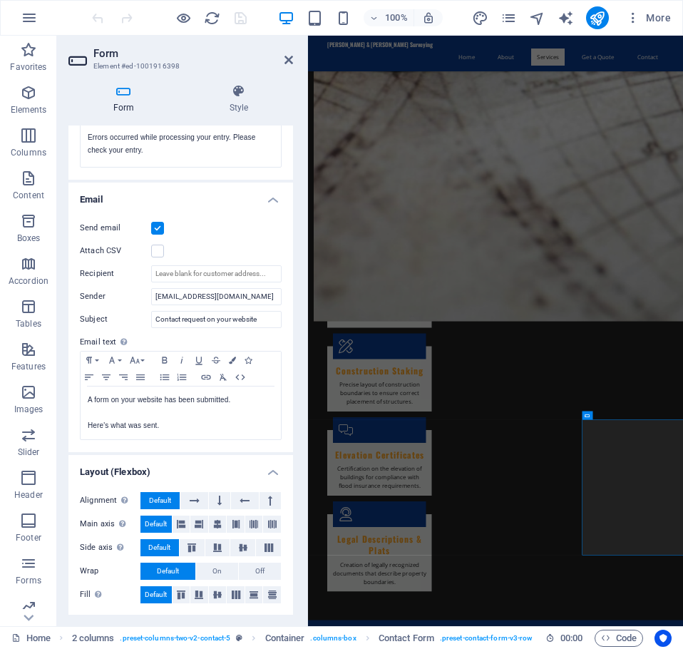
scroll to position [874, 0]
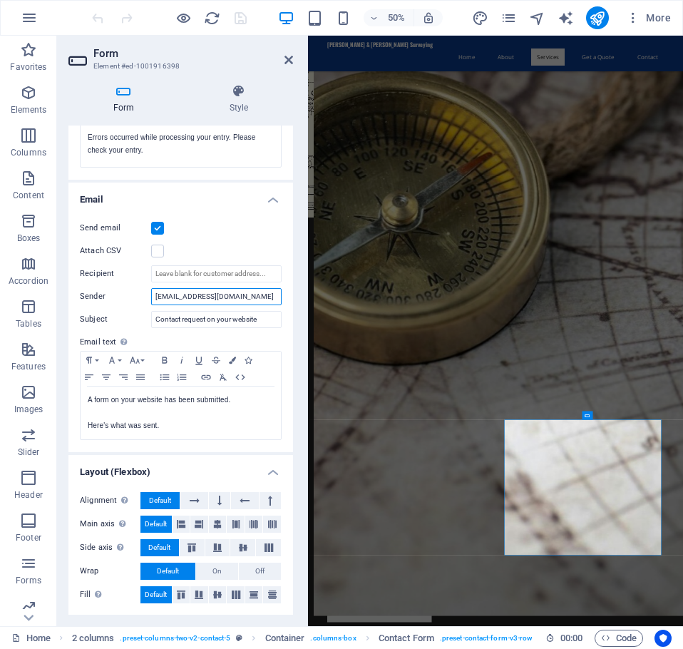
drag, startPoint x: 235, startPoint y: 295, endPoint x: 133, endPoint y: 295, distance: 102.0
click at [133, 295] on div "Sender info@pwsurveying.com" at bounding box center [181, 296] width 202 height 17
click at [180, 270] on input "Recipient" at bounding box center [216, 273] width 131 height 17
paste input "[EMAIL_ADDRESS][DOMAIN_NAME]"
type input "[EMAIL_ADDRESS][DOMAIN_NAME]"
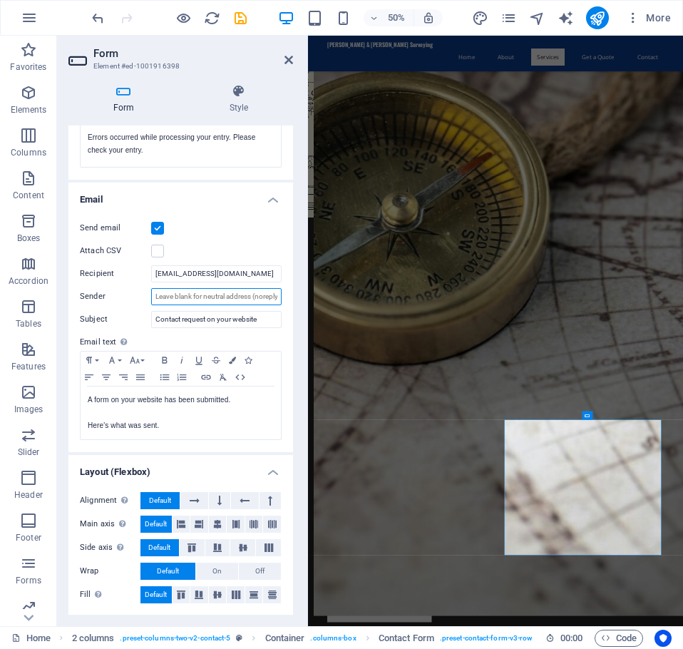
click at [182, 295] on input "Sender" at bounding box center [216, 296] width 131 height 17
type input "[EMAIL_ADDRESS][DOMAIN_NAME]"
click at [61, 210] on div "Form Style General Title Define a name for the form. General form Messages Succ…" at bounding box center [181, 350] width 248 height 554
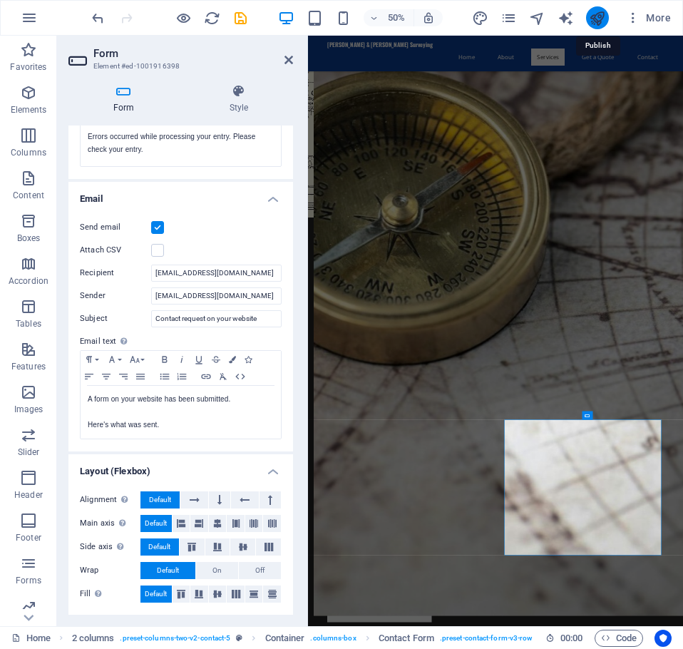
click at [601, 18] on icon "publish" at bounding box center [597, 18] width 16 height 16
checkbox input "false"
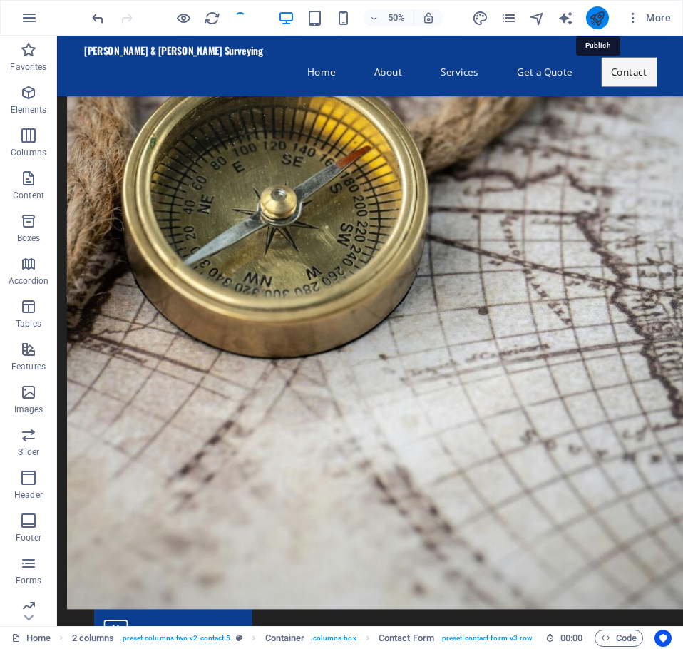
scroll to position [1360, 0]
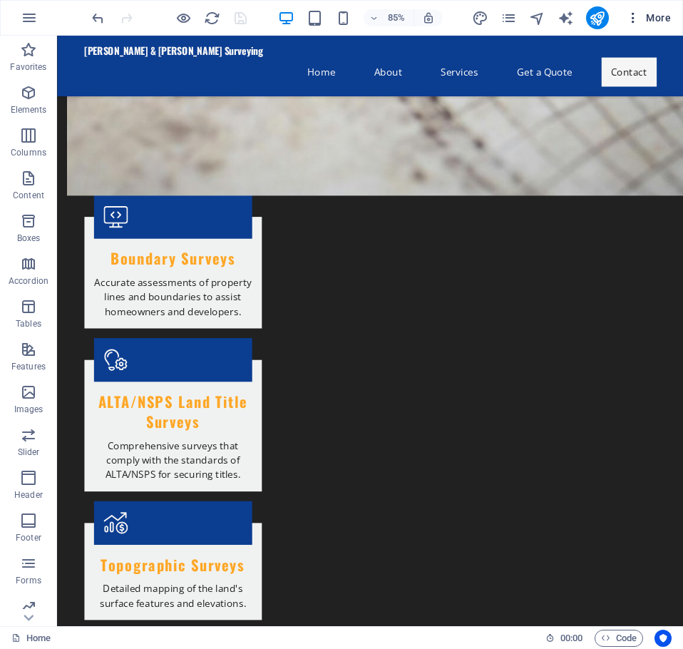
click at [634, 19] on icon "button" at bounding box center [633, 18] width 14 height 14
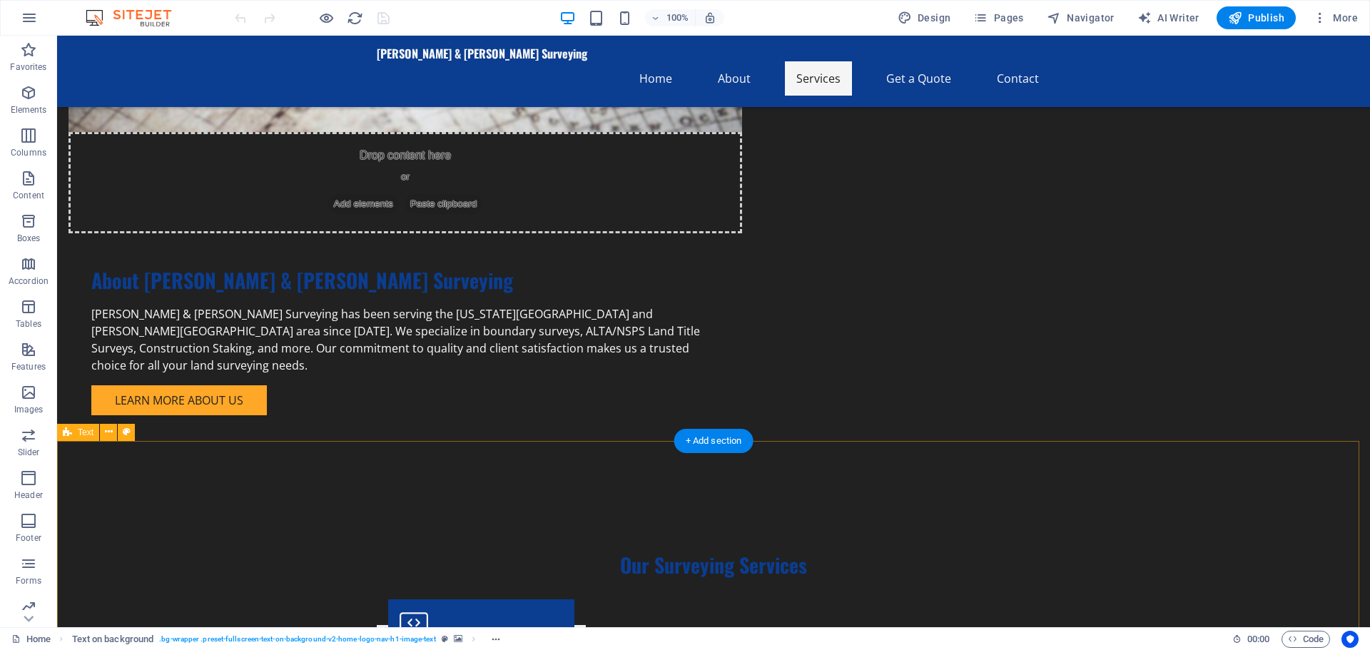
scroll to position [1464, 0]
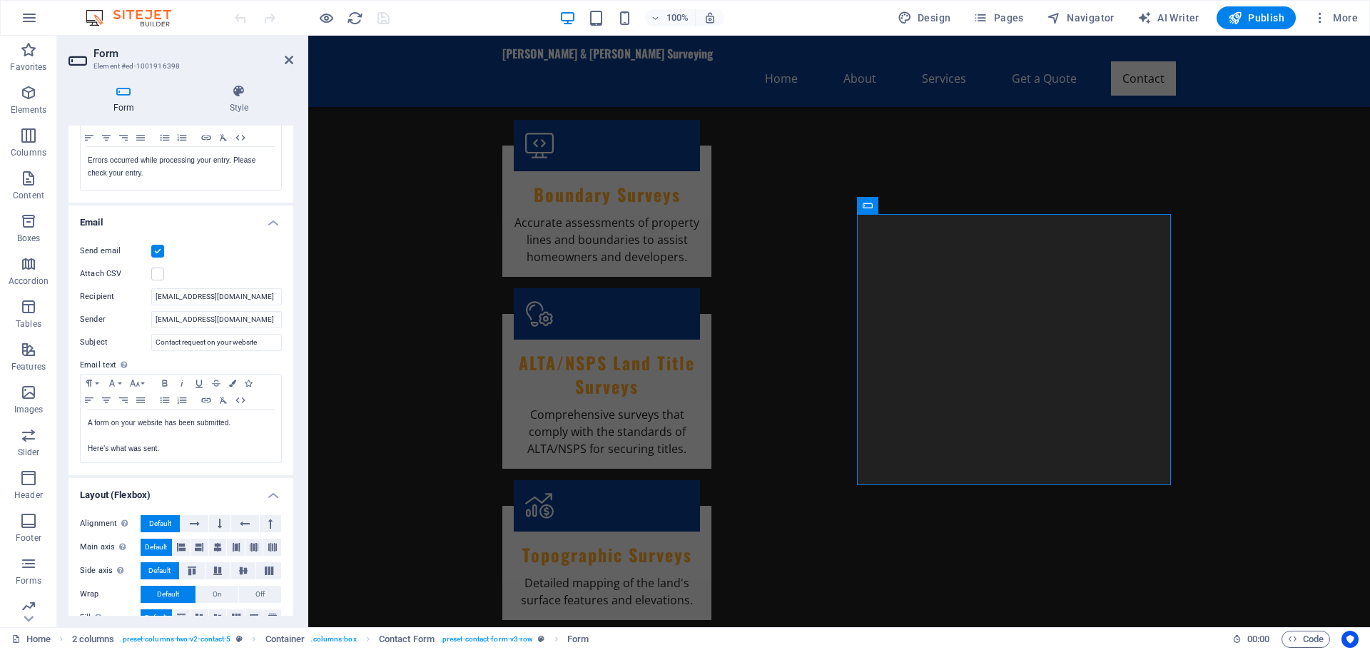
scroll to position [308, 0]
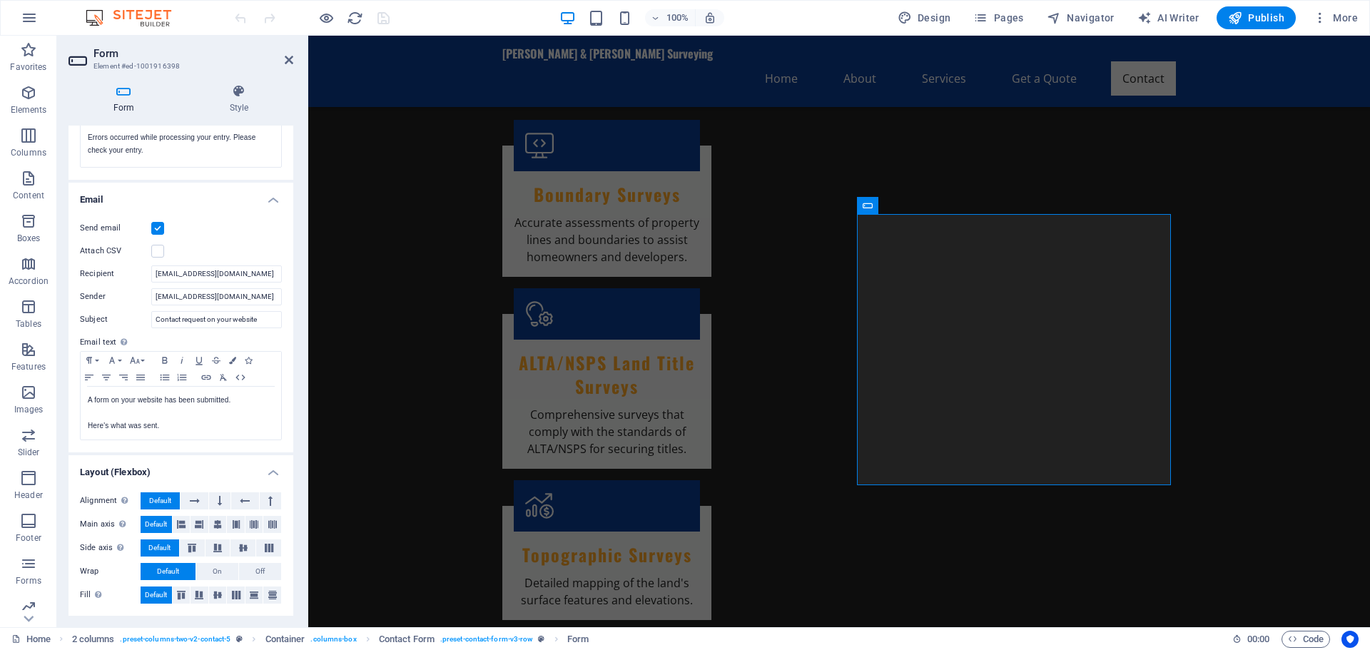
click at [158, 228] on label at bounding box center [157, 228] width 13 height 13
click at [0, 0] on input "Send email" at bounding box center [0, 0] width 0 height 0
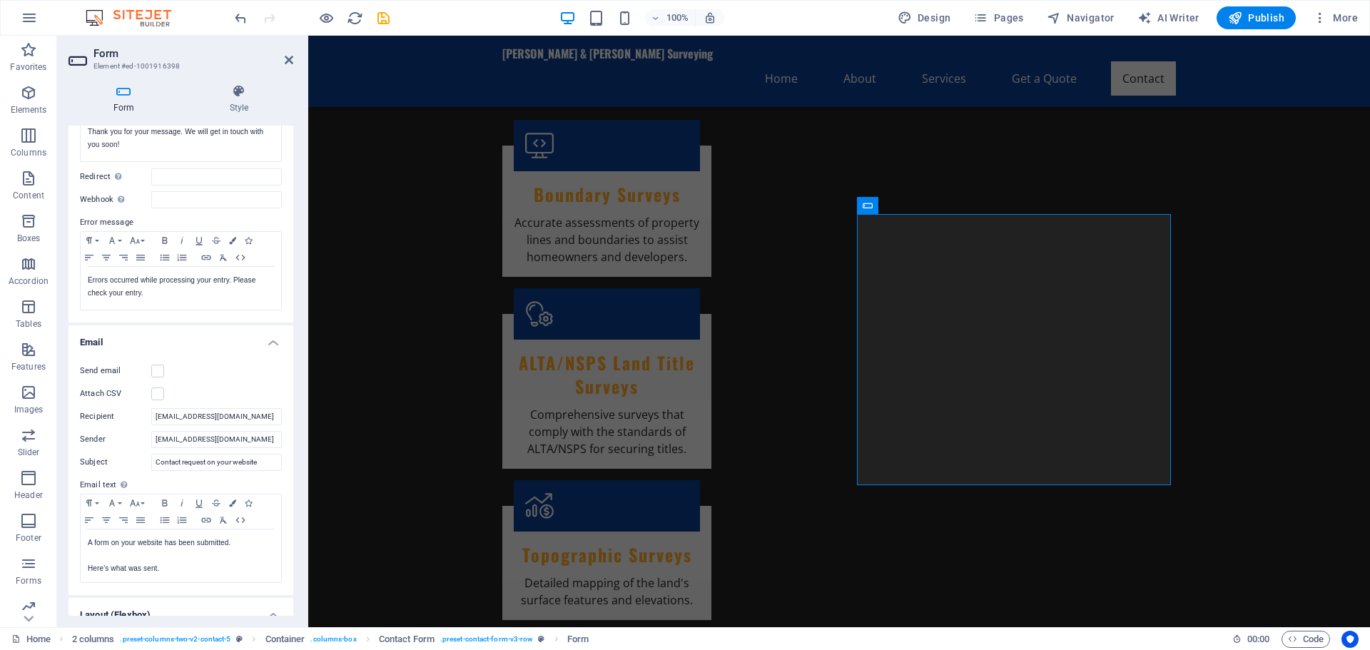
scroll to position [0, 0]
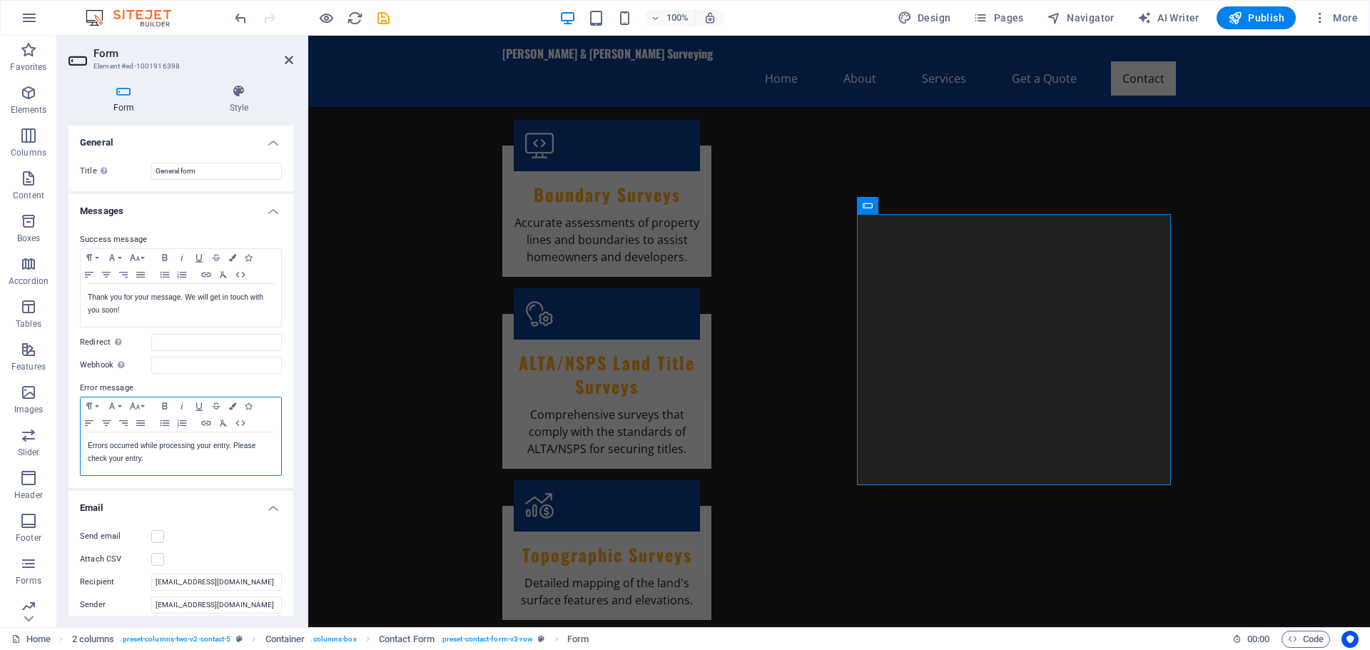
click at [185, 462] on p "Errors occurred while processing your entry. Please check your entry." at bounding box center [181, 452] width 186 height 26
click at [238, 94] on icon at bounding box center [239, 91] width 108 height 14
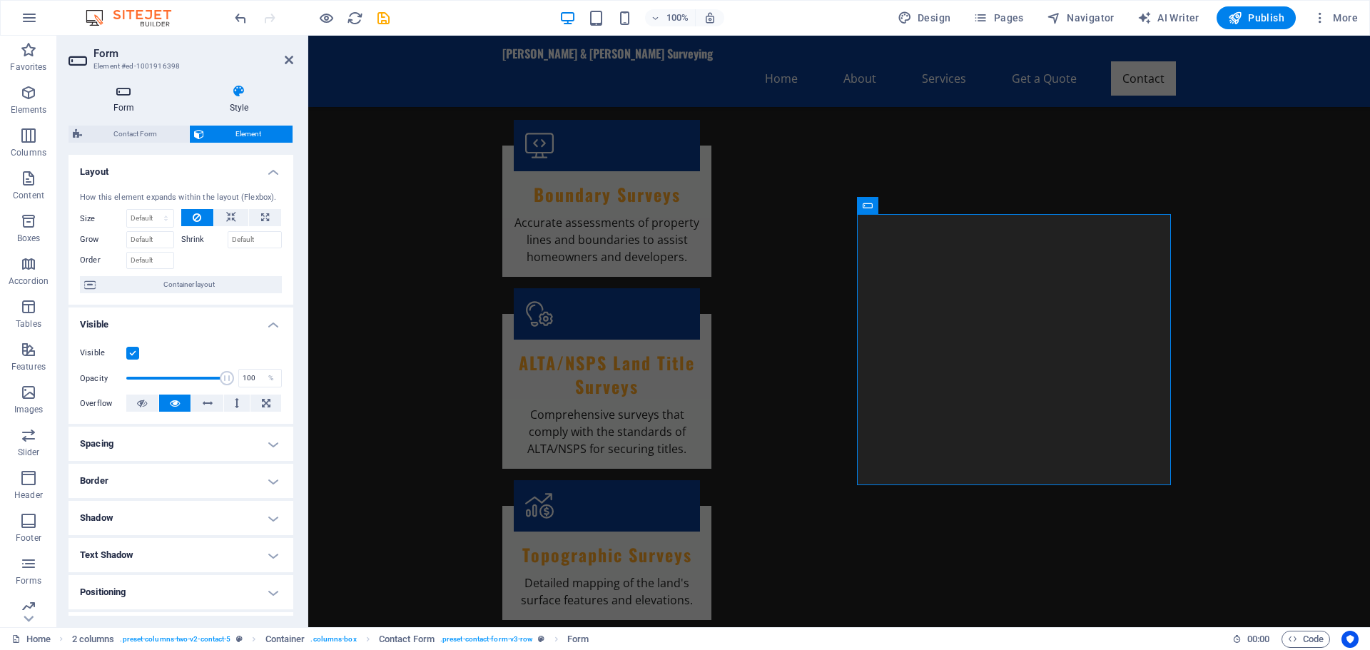
click at [126, 97] on icon at bounding box center [123, 91] width 111 height 14
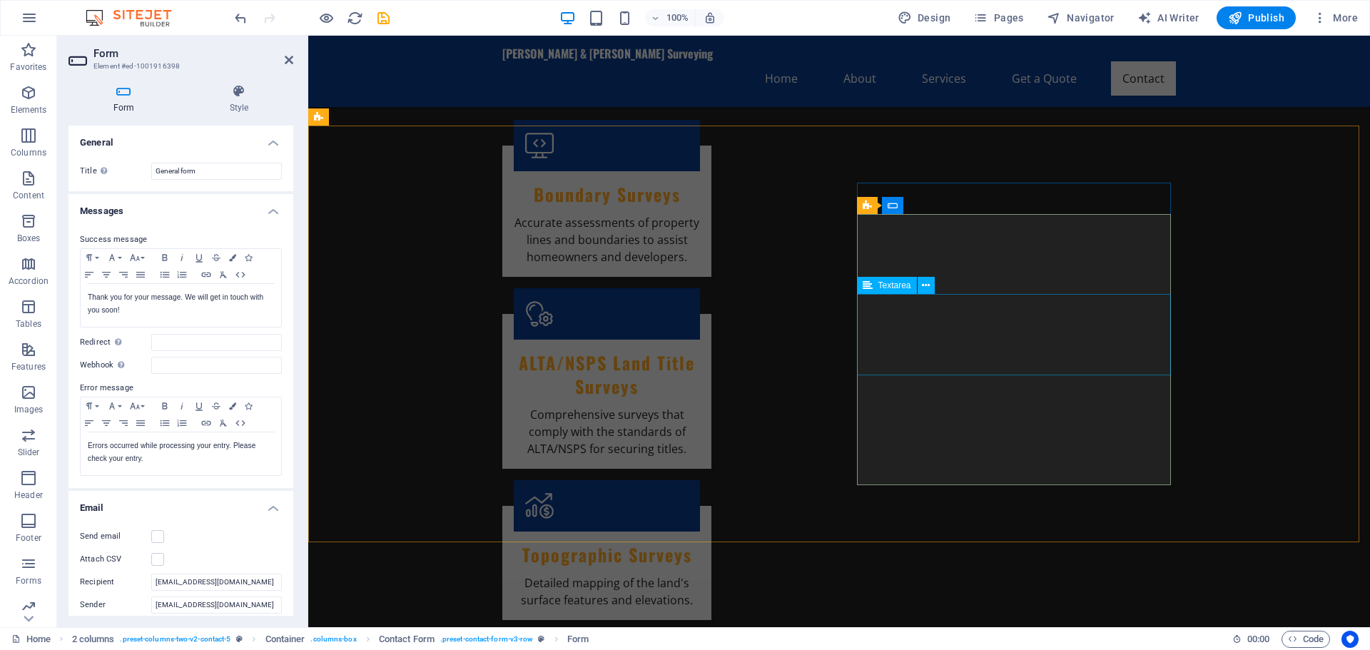
click at [28, 178] on icon "button" at bounding box center [28, 178] width 17 height 17
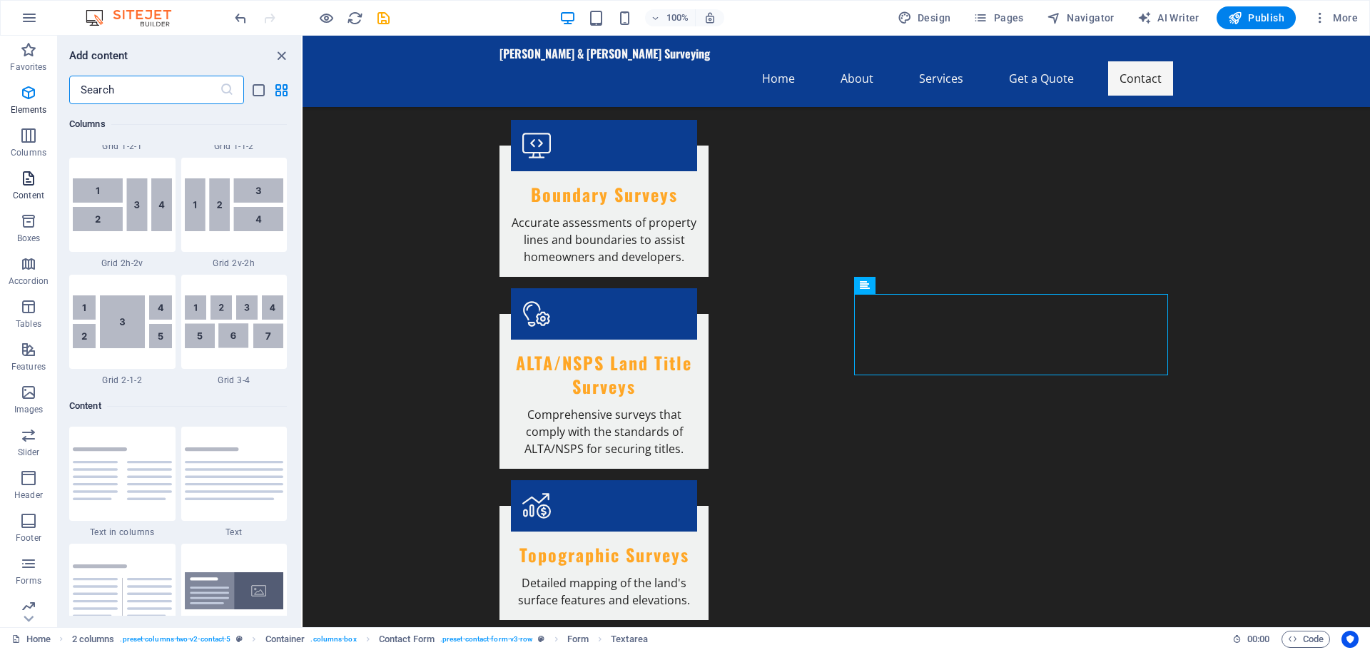
scroll to position [2496, 0]
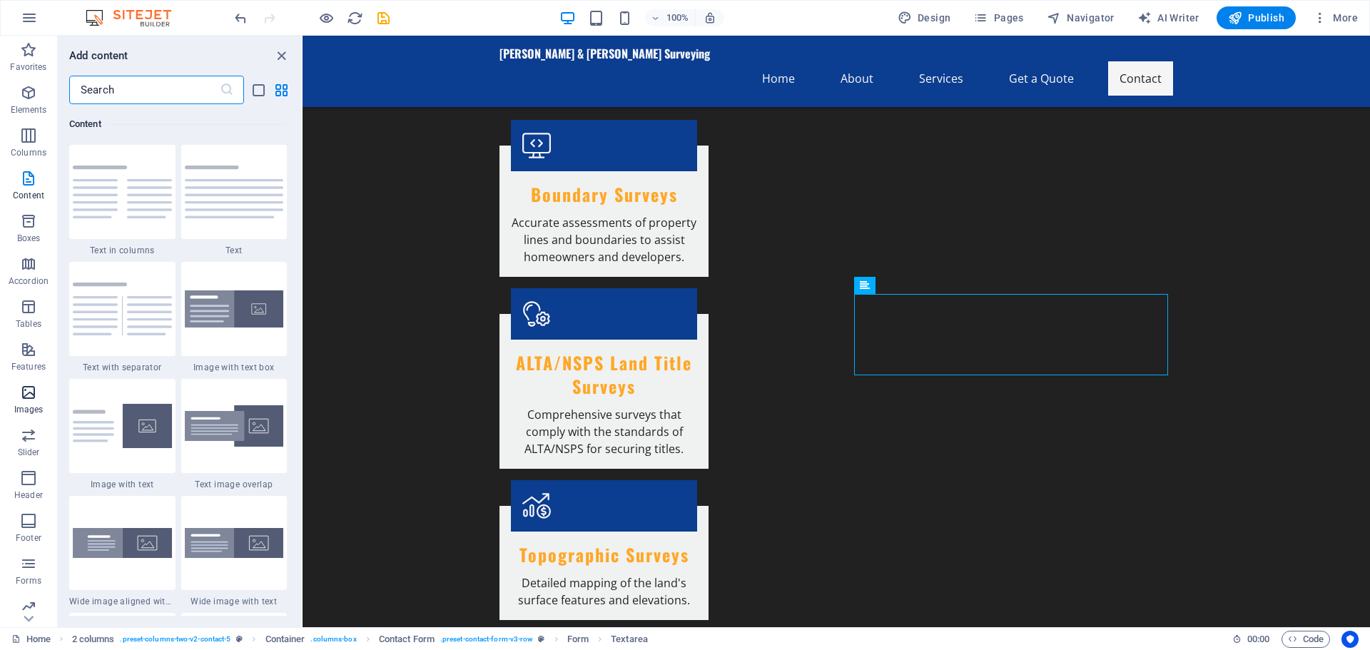
click at [23, 395] on icon "button" at bounding box center [28, 392] width 17 height 17
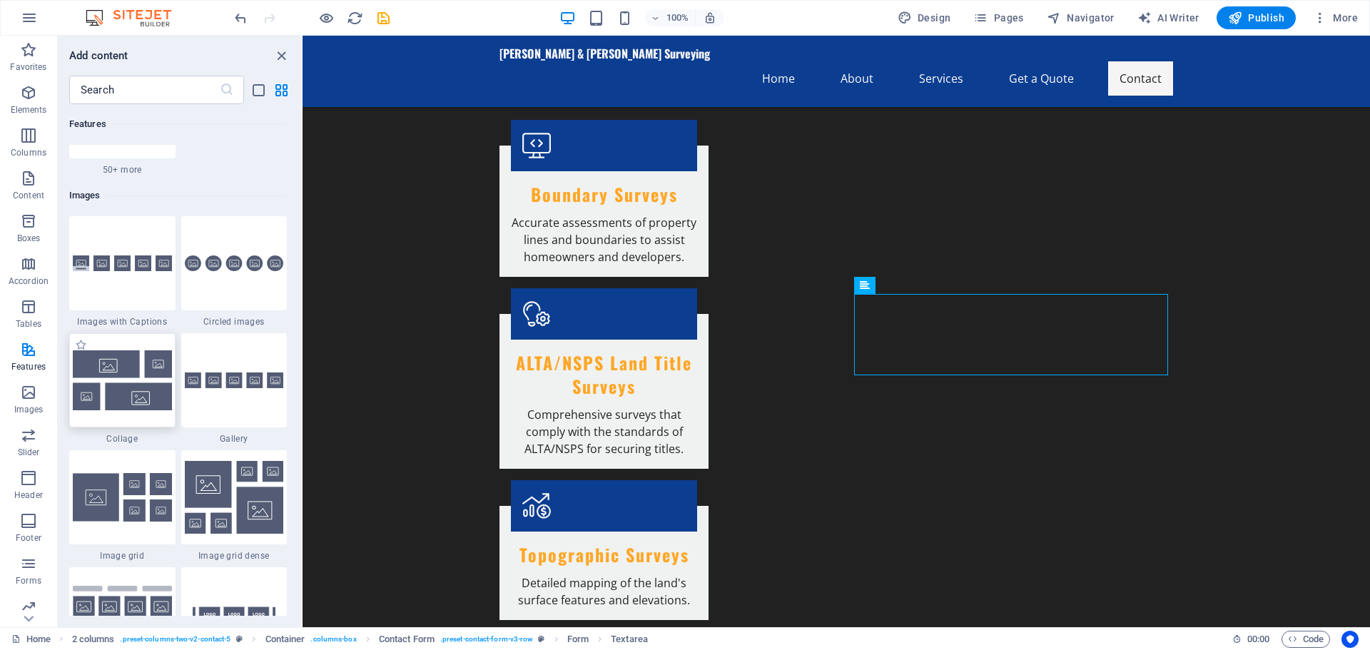
scroll to position [7377, 0]
